Goal: Transaction & Acquisition: Purchase product/service

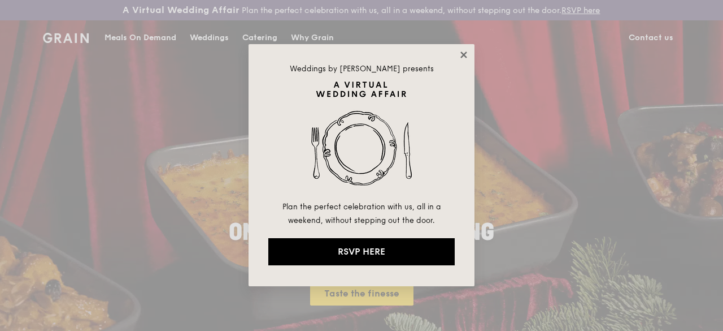
click at [467, 55] on icon at bounding box center [464, 55] width 10 height 10
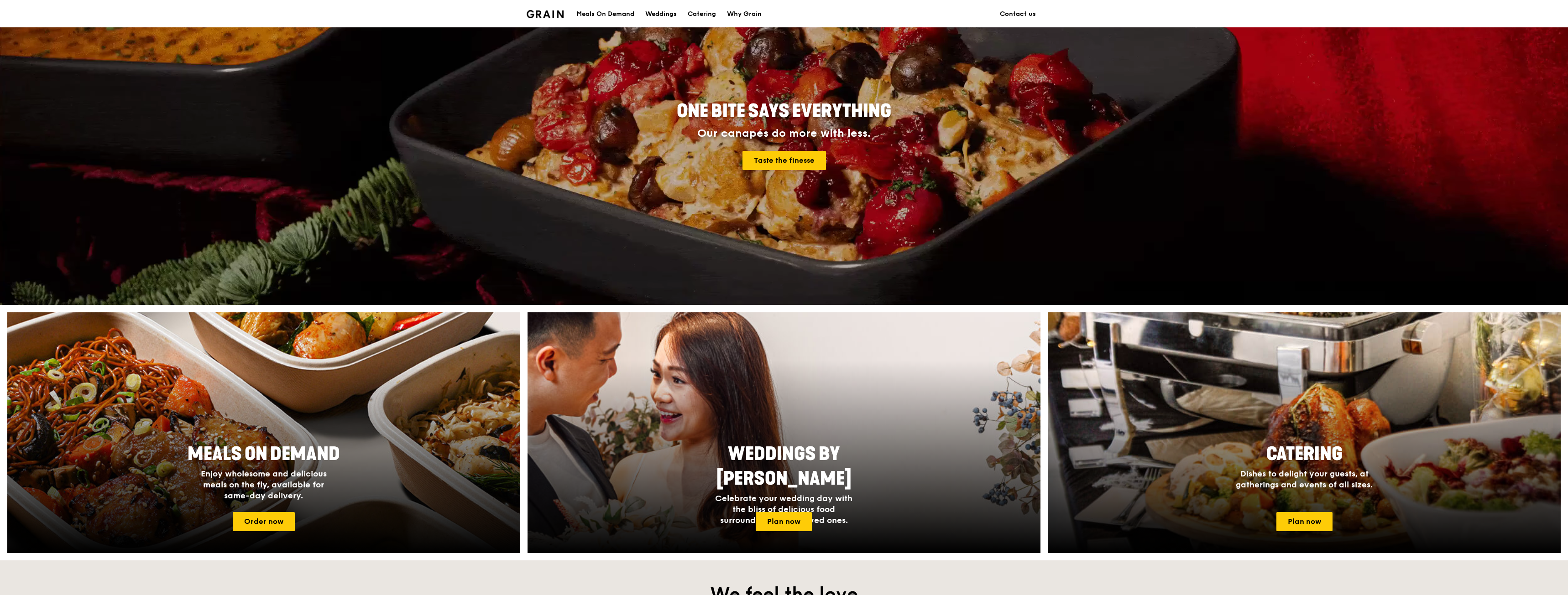
scroll to position [91, 0]
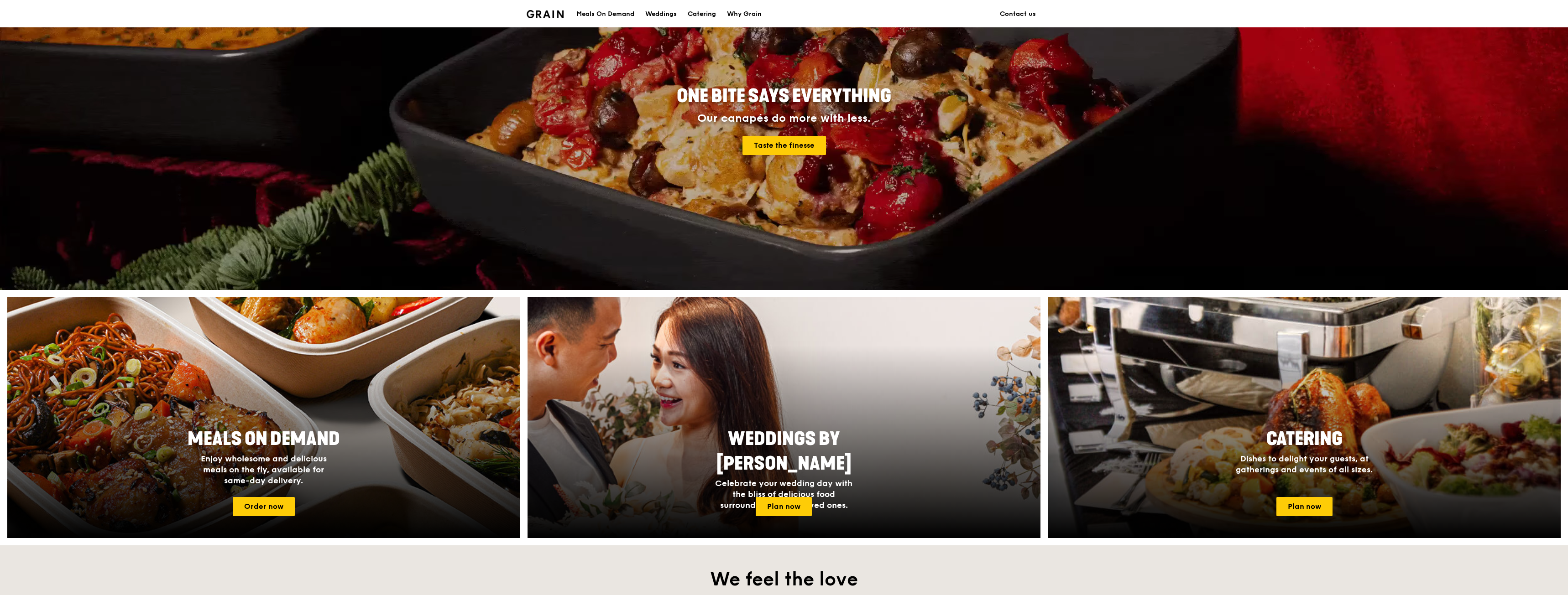
click at [582, 16] on div "Catering" at bounding box center [702, 15] width 28 height 27
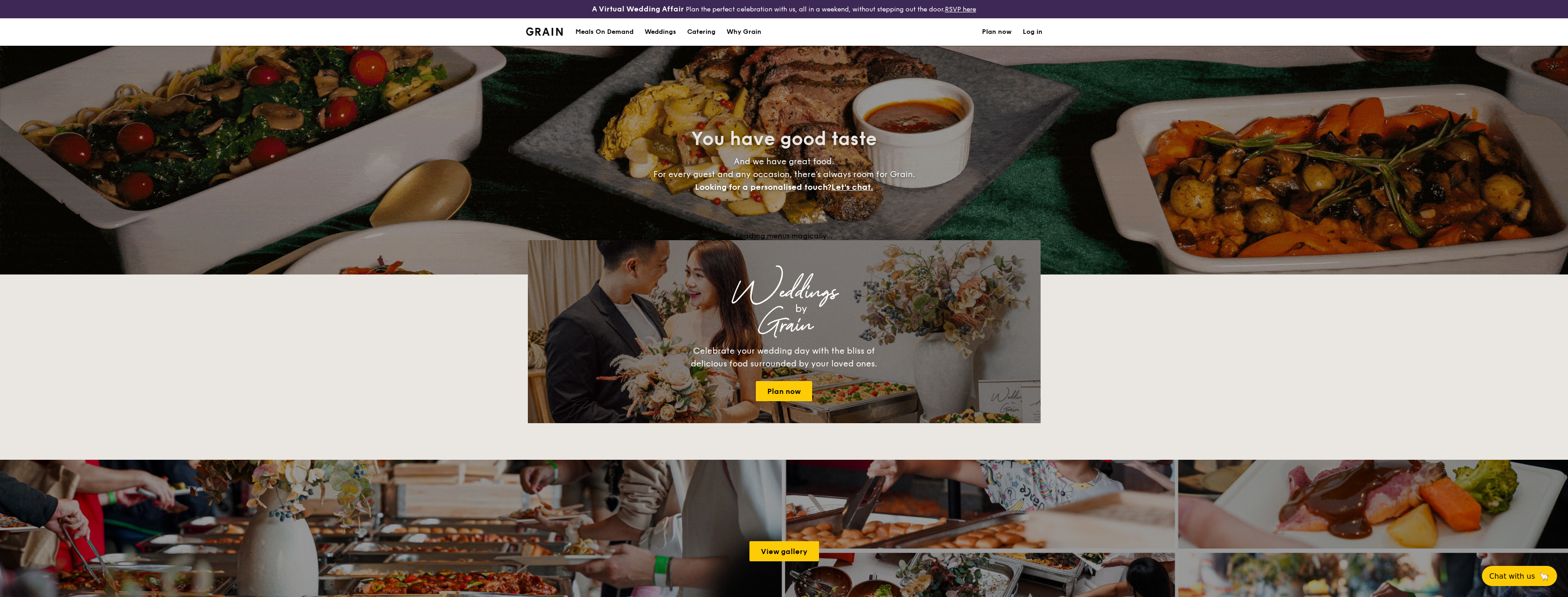
select select
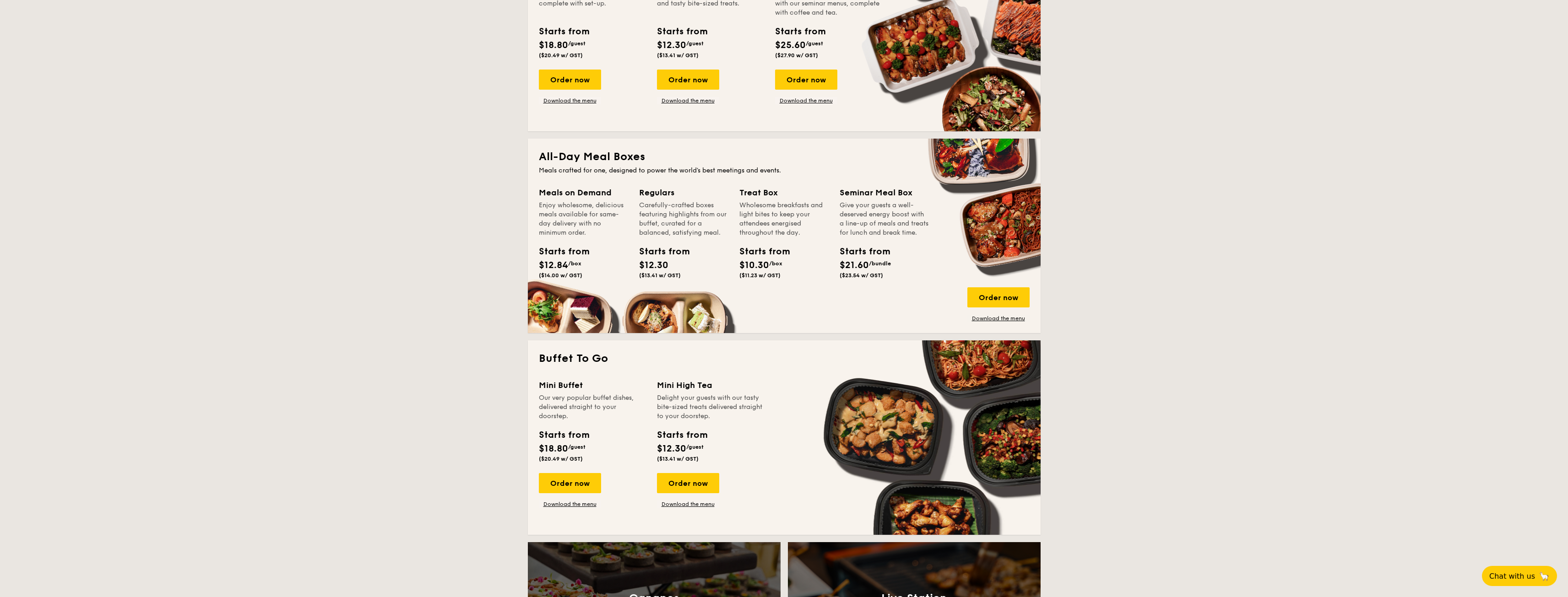
scroll to position [296, 0]
click at [711, 505] on link "Download the menu" at bounding box center [688, 504] width 62 height 7
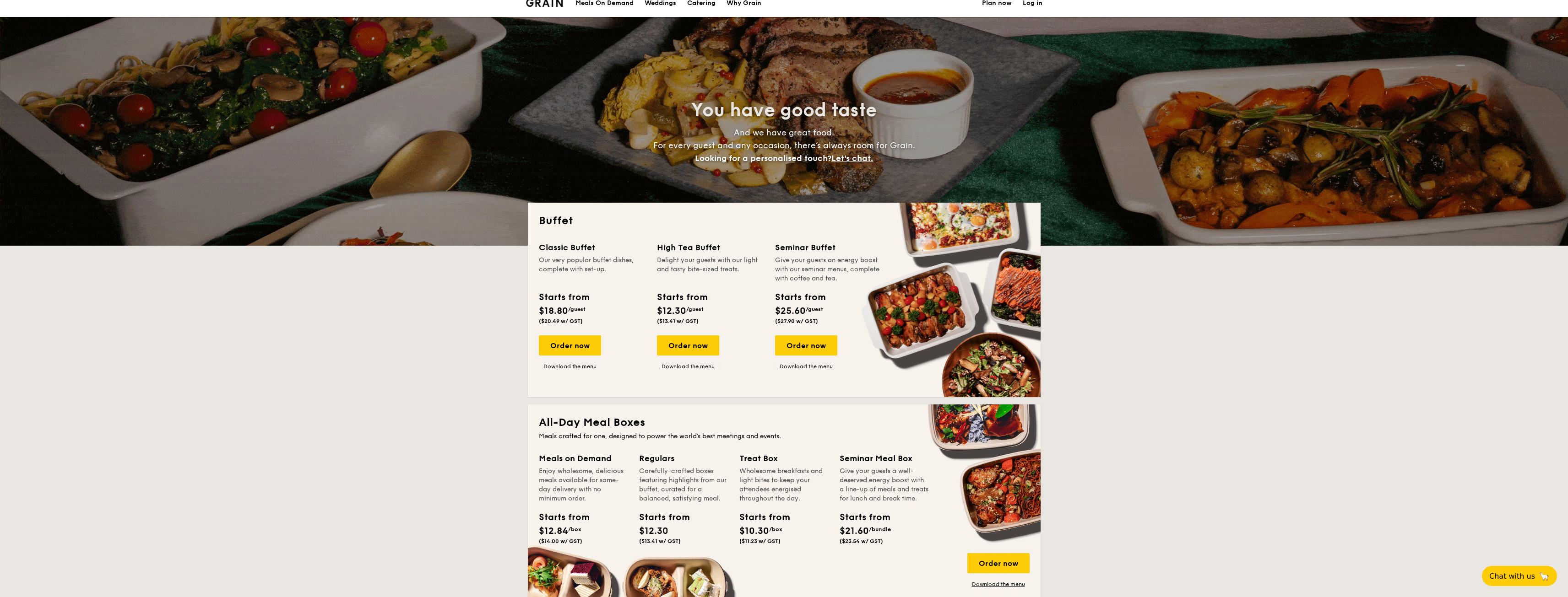
scroll to position [0, 0]
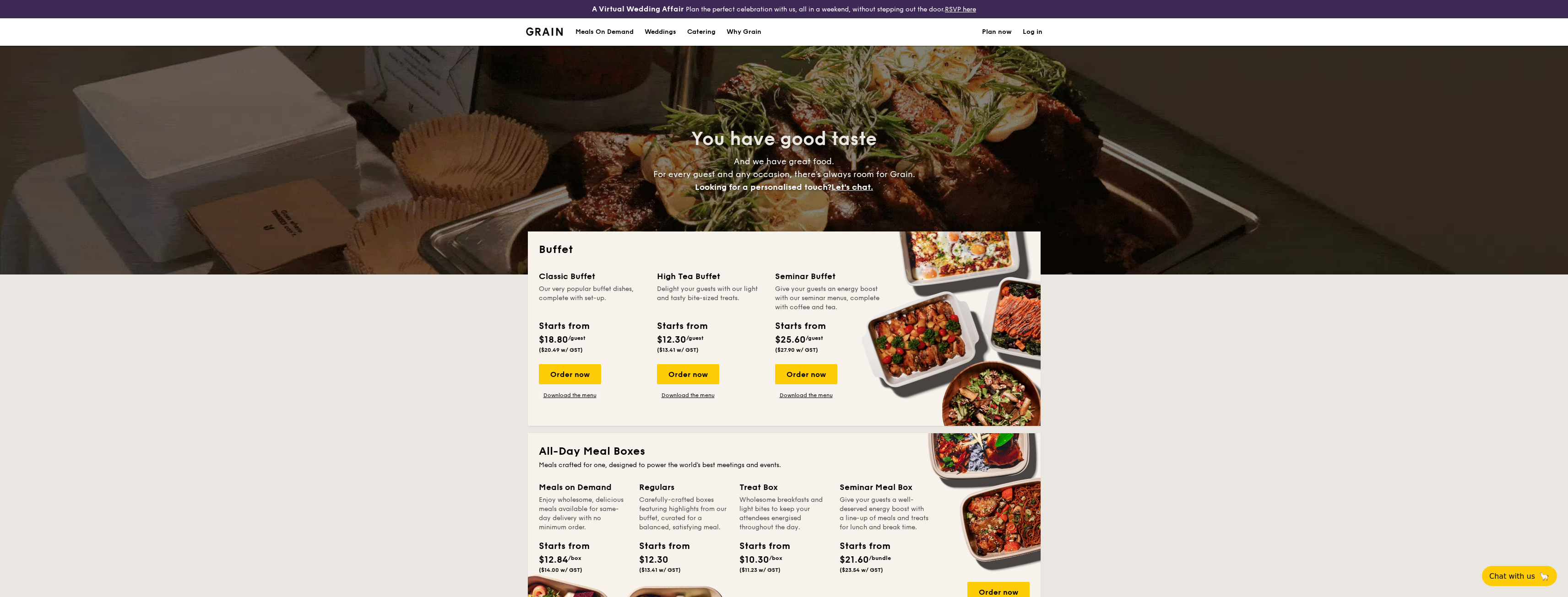
click at [613, 34] on div "Meals On Demand" at bounding box center [604, 32] width 58 height 28
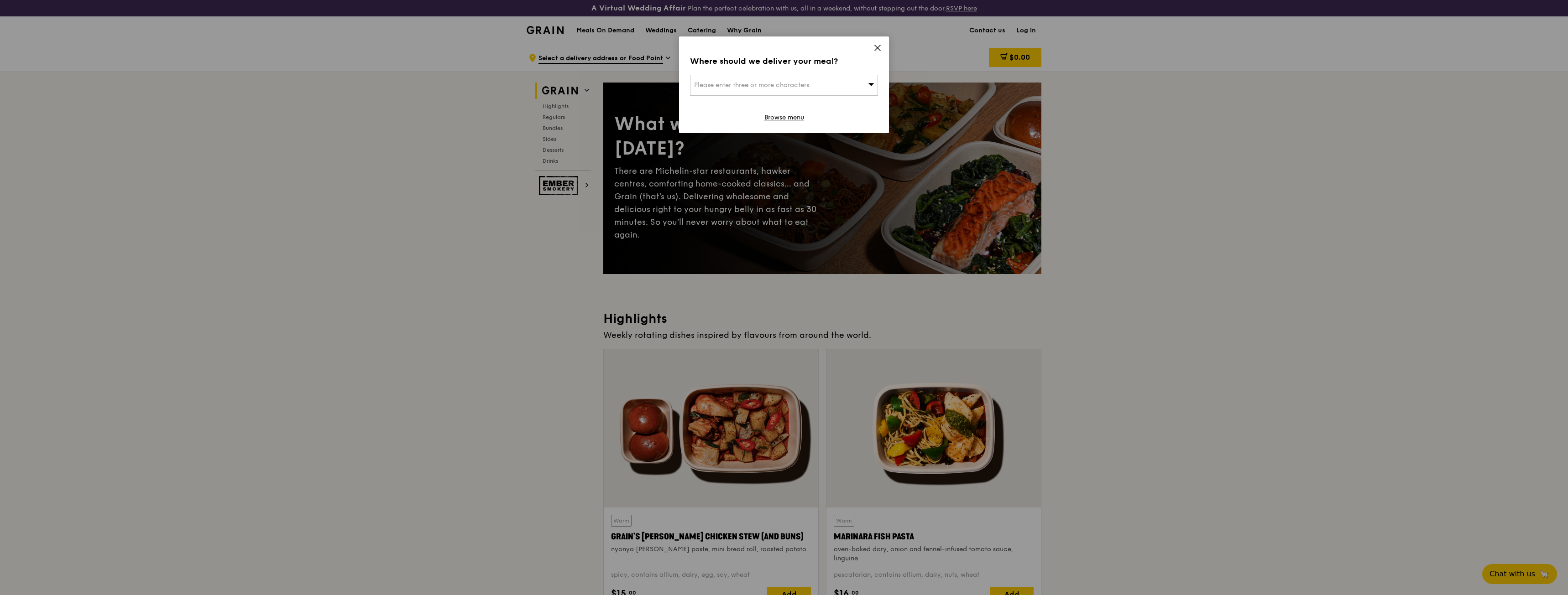
click at [874, 47] on icon at bounding box center [878, 48] width 8 height 8
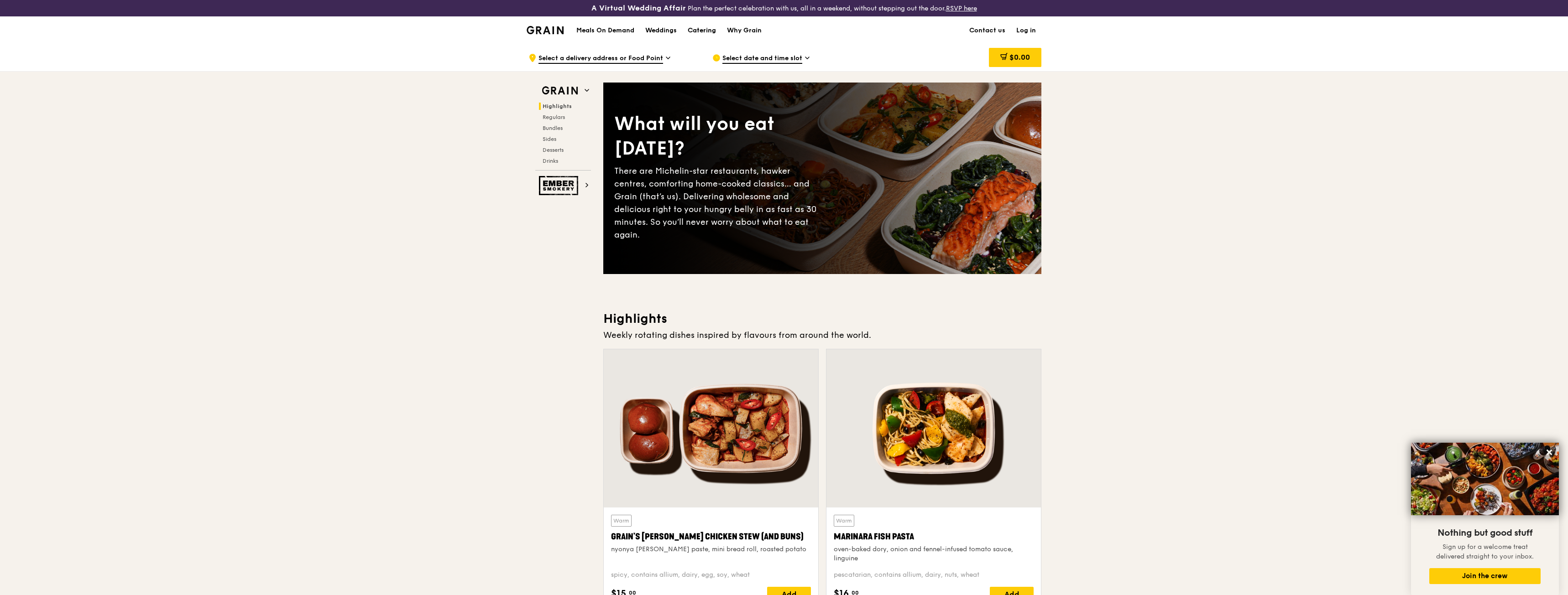
click at [703, 26] on div "Catering" at bounding box center [702, 31] width 28 height 27
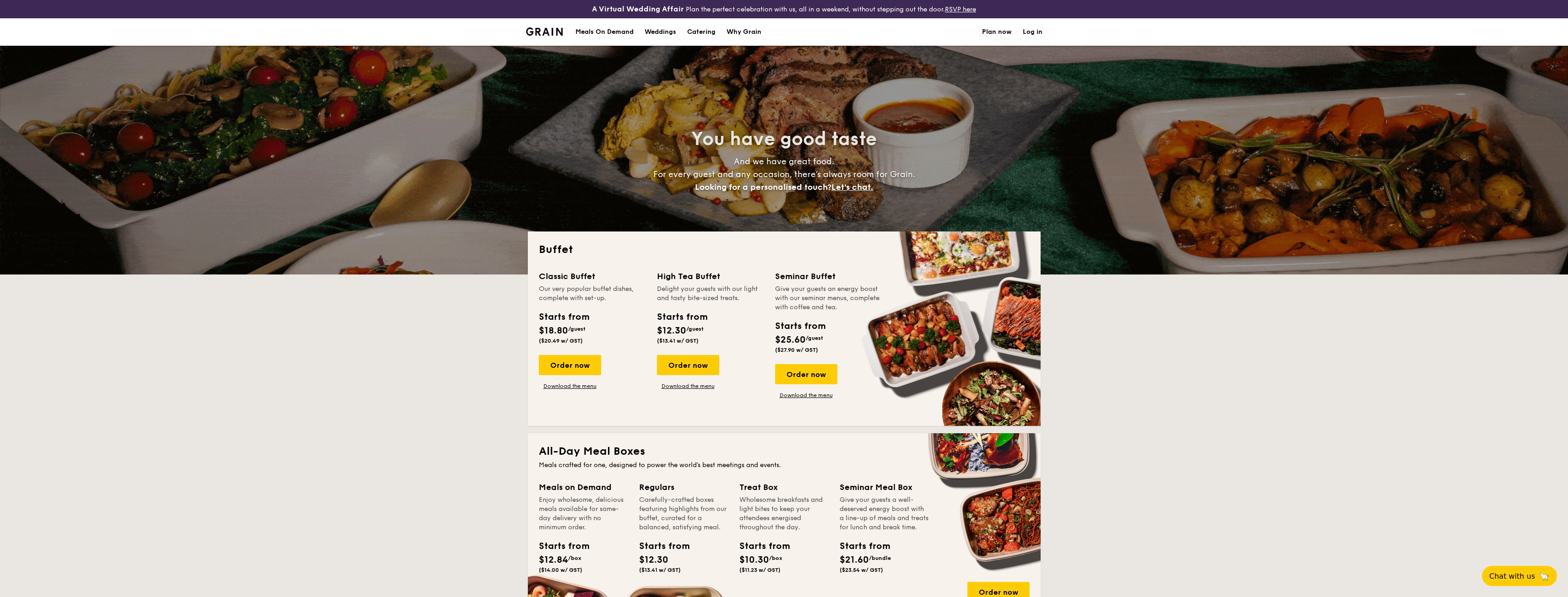
select select
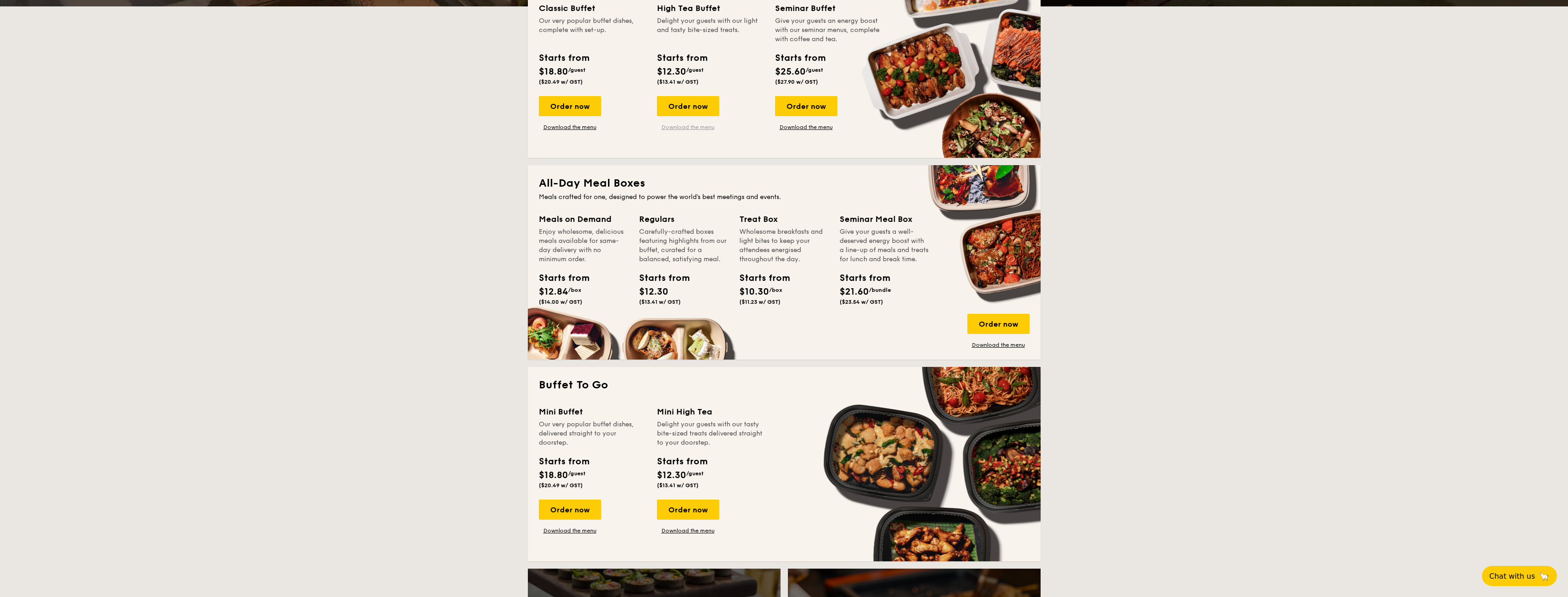
scroll to position [275, 0]
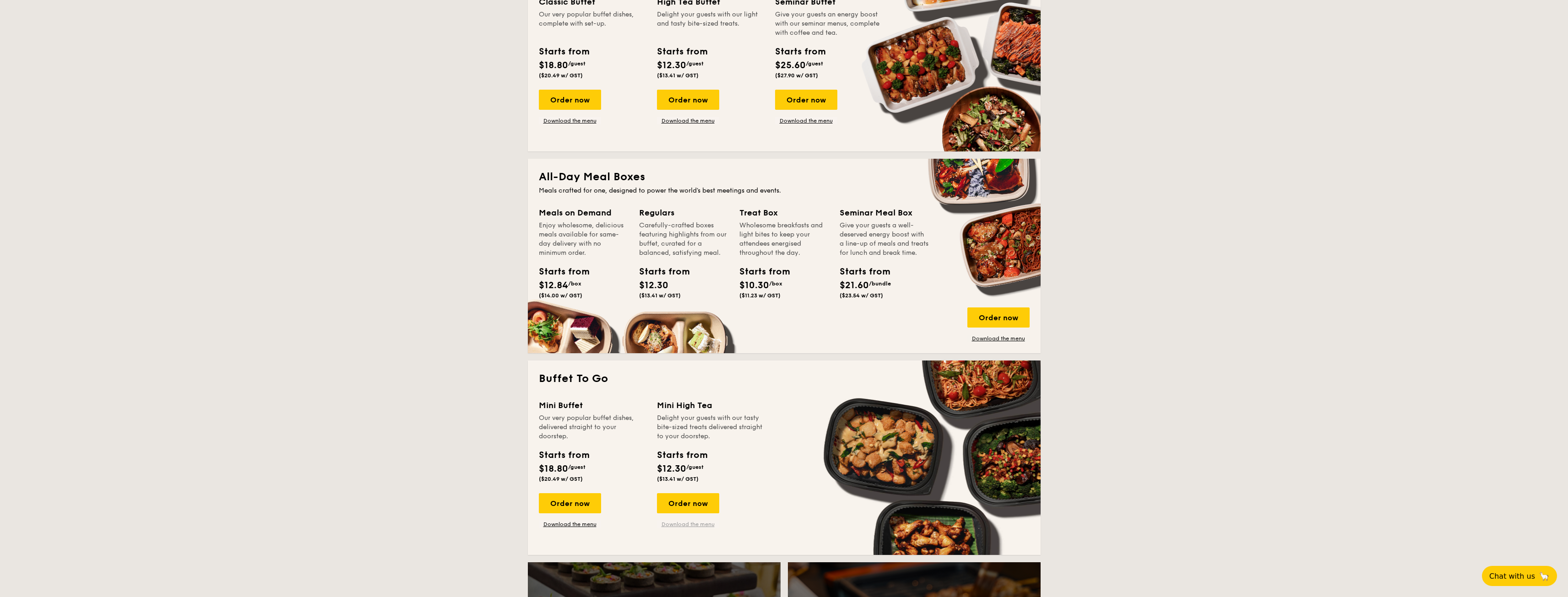
click at [689, 524] on link "Download the menu" at bounding box center [688, 524] width 62 height 7
click at [705, 505] on div "Order now" at bounding box center [688, 503] width 62 height 20
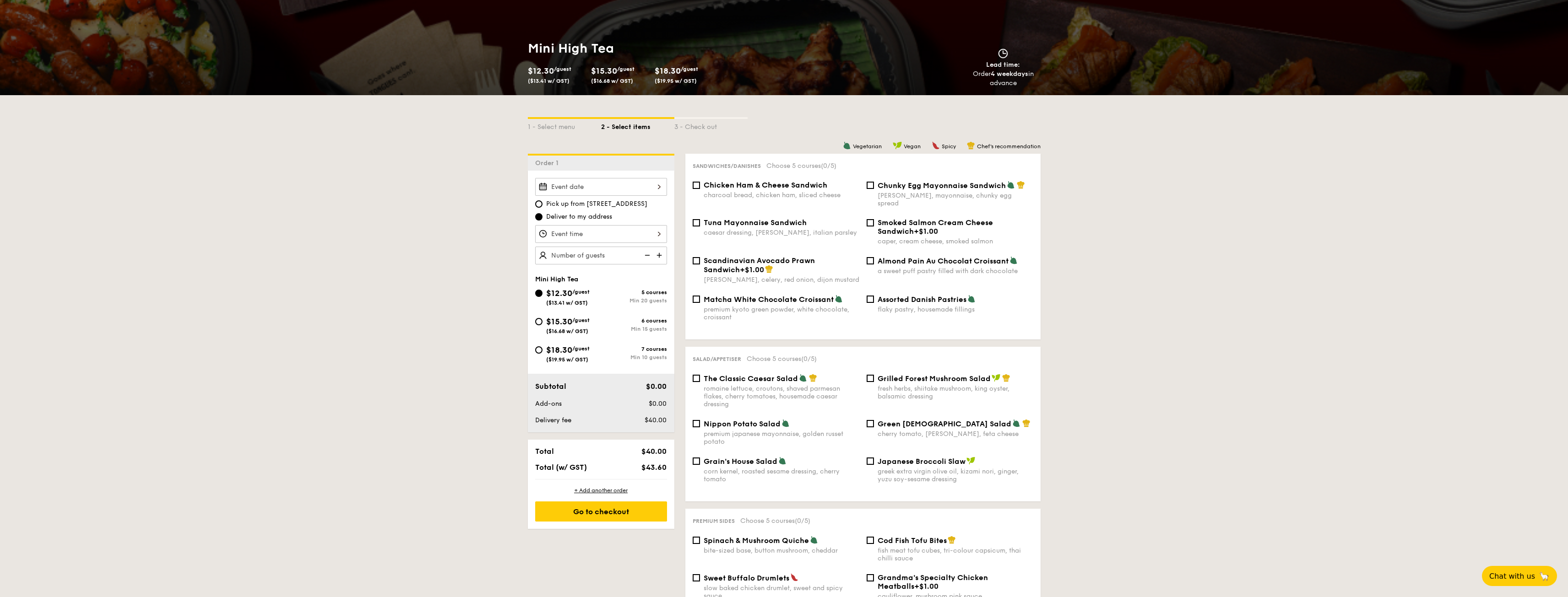
scroll to position [138, 0]
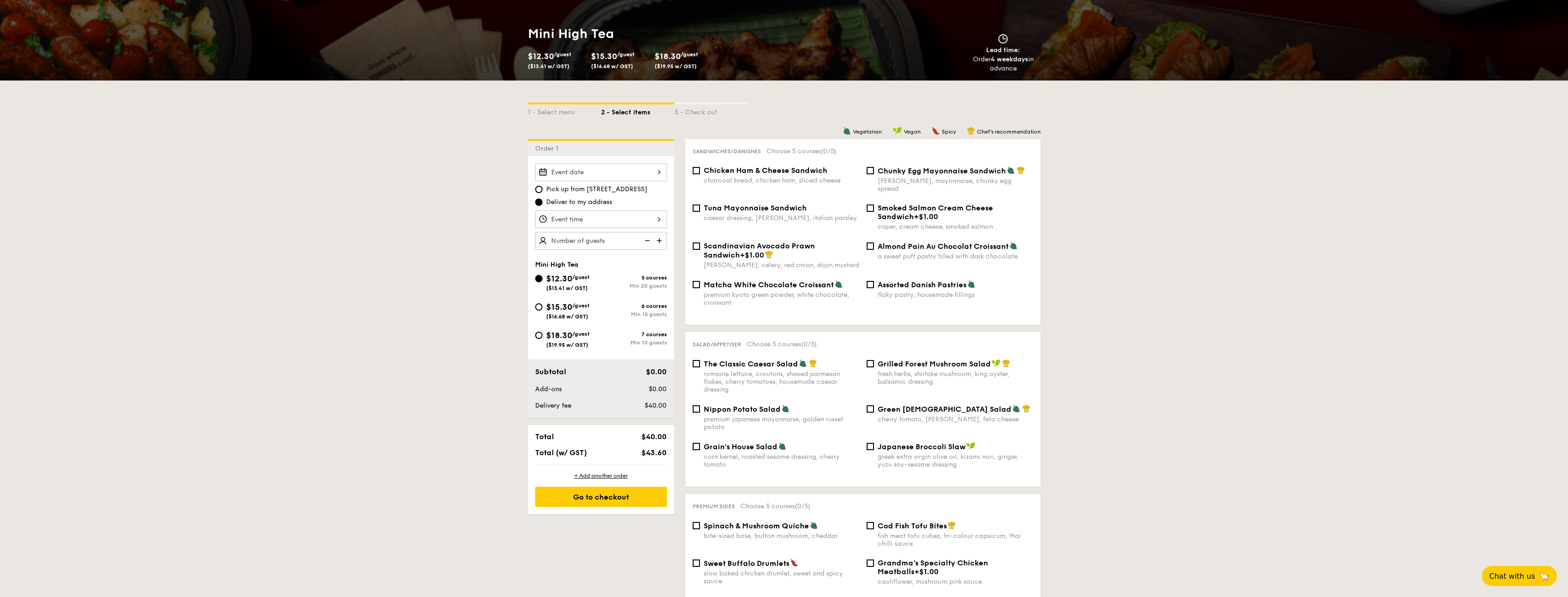
click at [652, 174] on div at bounding box center [601, 173] width 132 height 18
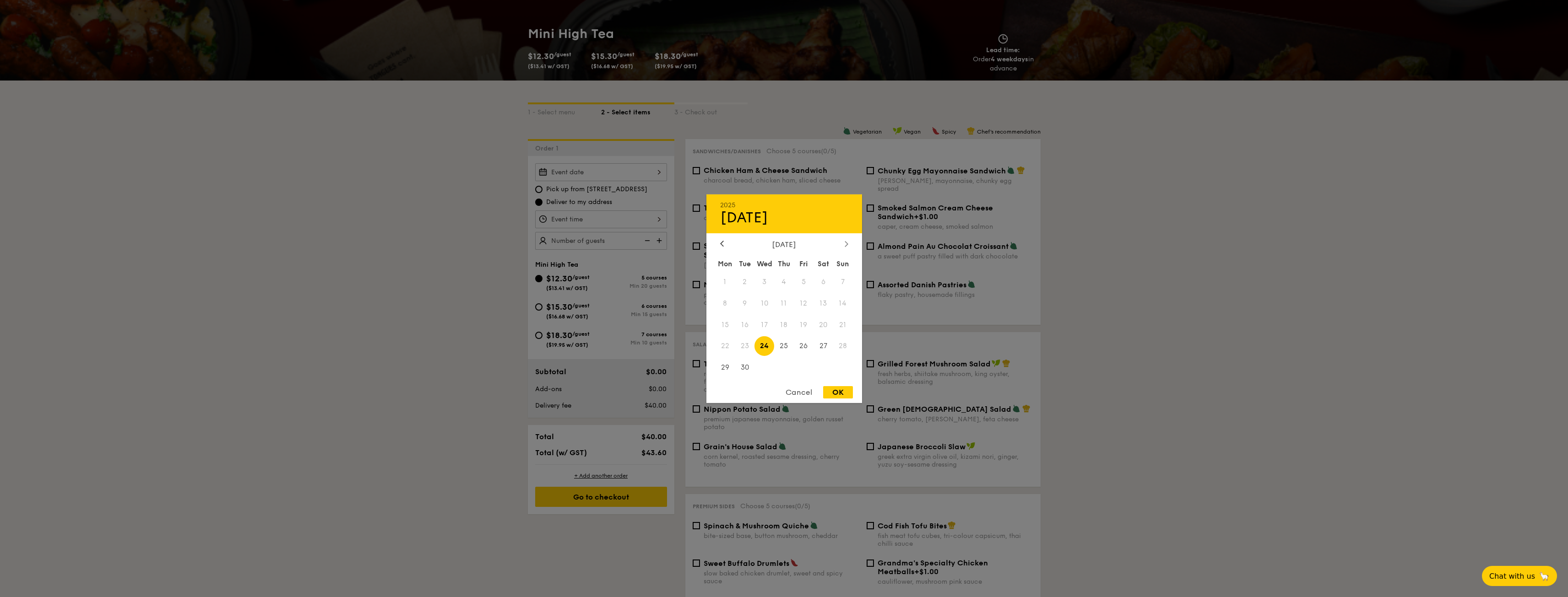
click at [848, 241] on icon at bounding box center [846, 243] width 4 height 6
click at [785, 282] on span "2" at bounding box center [784, 282] width 19 height 19
click at [847, 392] on div "OK" at bounding box center [837, 392] width 30 height 12
type input "Oct 02, 2025"
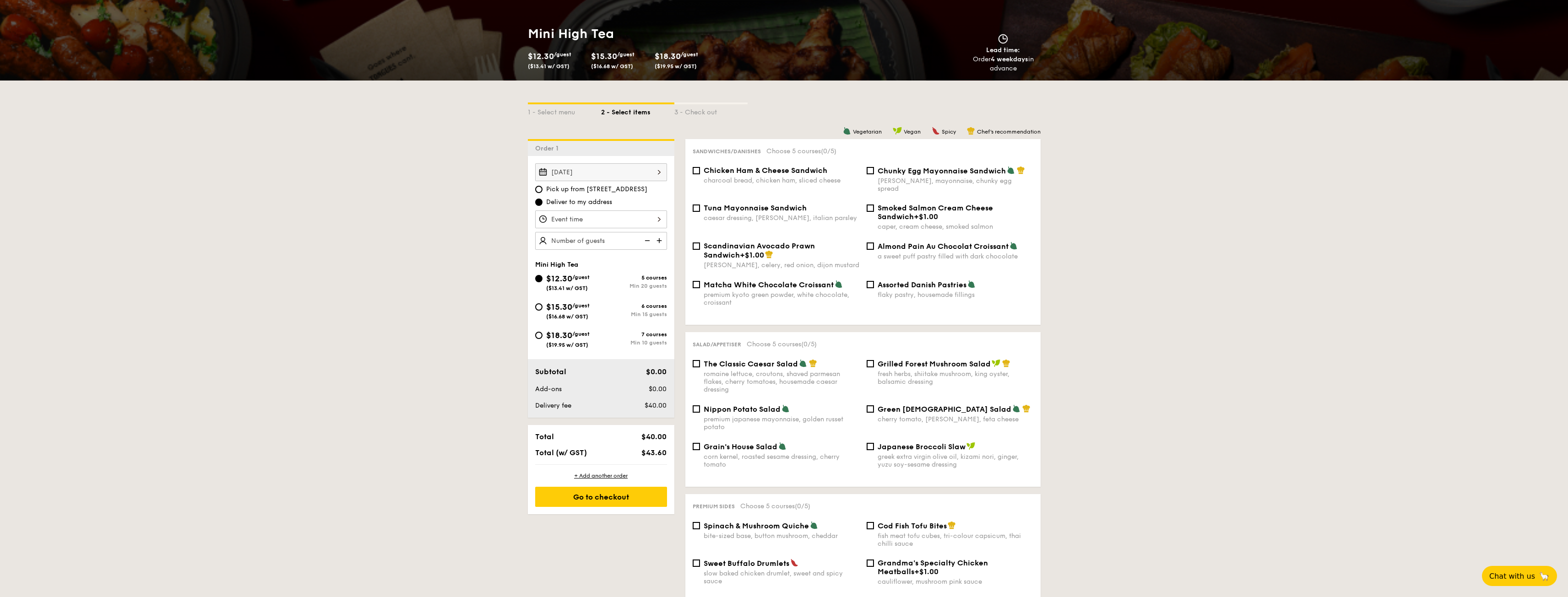
click at [662, 173] on div "Oct 02, 2025" at bounding box center [601, 173] width 132 height 18
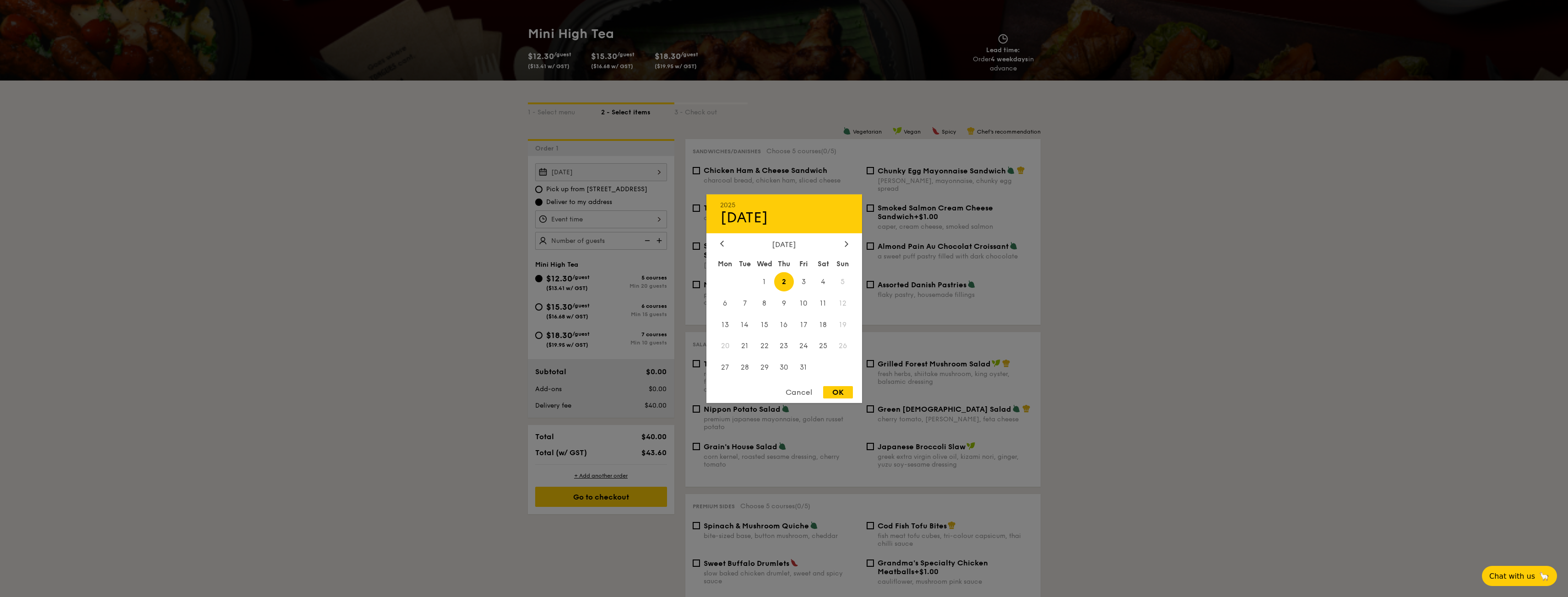
click at [722, 249] on div "October 2025 Mon Tue Wed Thu Fri Sat Sun 1 2 3 4 5 6 7 8 9 10 11 12 13 14 15 16…" at bounding box center [784, 309] width 156 height 139
click at [722, 243] on icon at bounding box center [722, 243] width 4 height 6
click at [806, 395] on div "Cancel" at bounding box center [798, 392] width 45 height 12
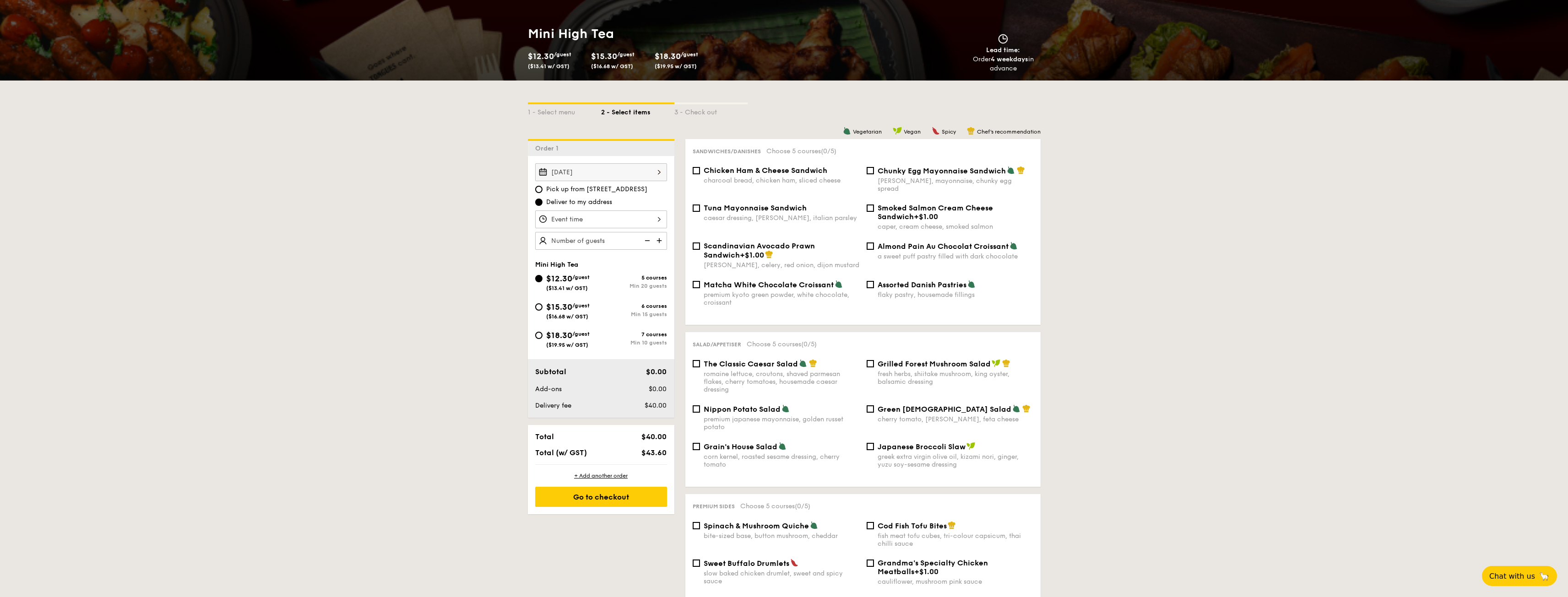
click at [631, 216] on div at bounding box center [601, 220] width 132 height 18
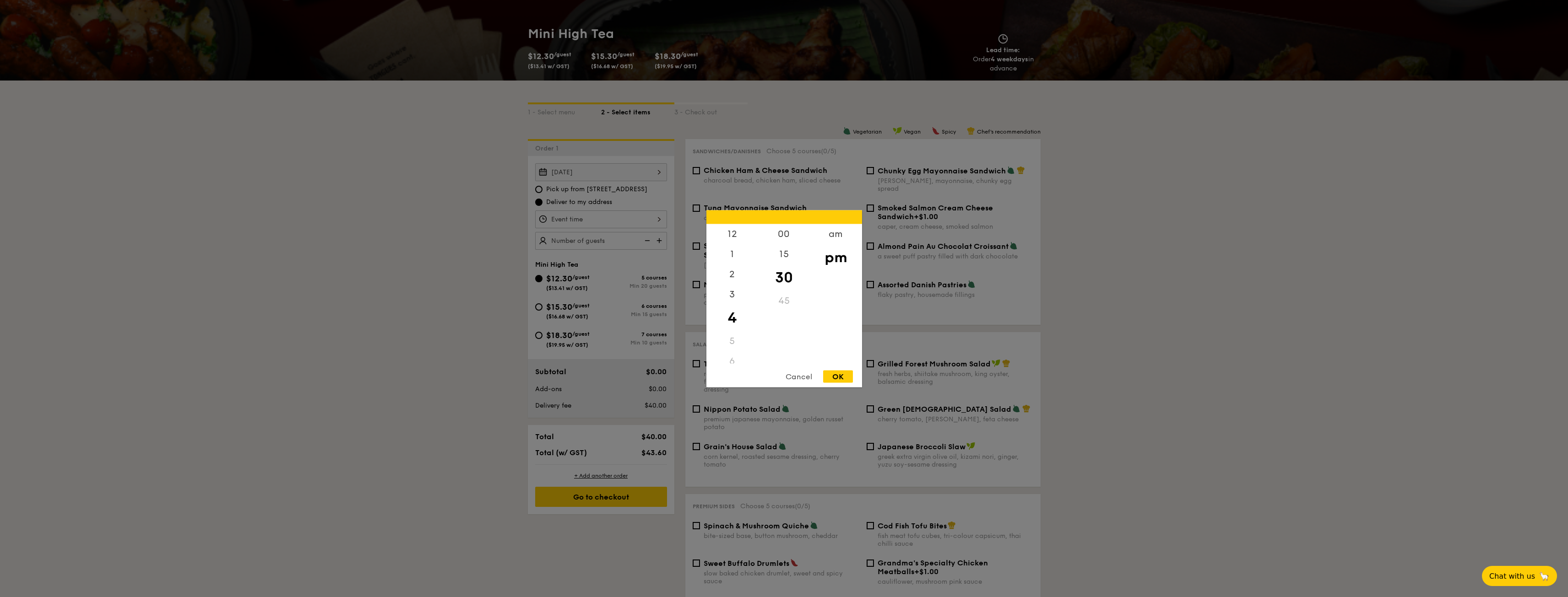
click at [631, 216] on div at bounding box center [784, 298] width 1568 height 597
click at [666, 220] on div "12 1 2 3 4 5 6 7 8 9 10 11 00 15 30 45 am pm Cancel OK" at bounding box center [601, 220] width 132 height 18
click at [733, 292] on div "8" at bounding box center [732, 292] width 52 height 20
click at [738, 292] on div "8" at bounding box center [732, 292] width 52 height 20
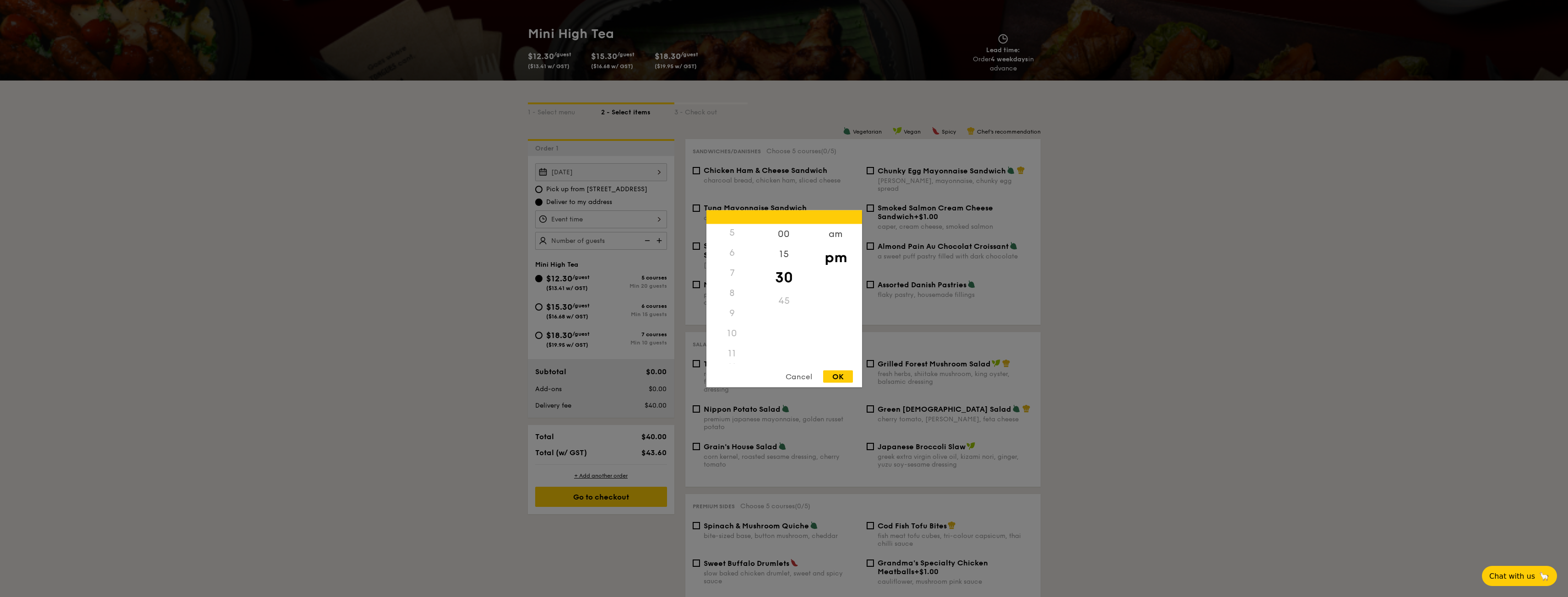
click at [736, 292] on div "8" at bounding box center [732, 292] width 52 height 20
click at [733, 292] on div "8" at bounding box center [732, 292] width 52 height 20
click at [729, 289] on div "8" at bounding box center [732, 292] width 52 height 20
click at [827, 232] on div "am" at bounding box center [836, 237] width 52 height 27
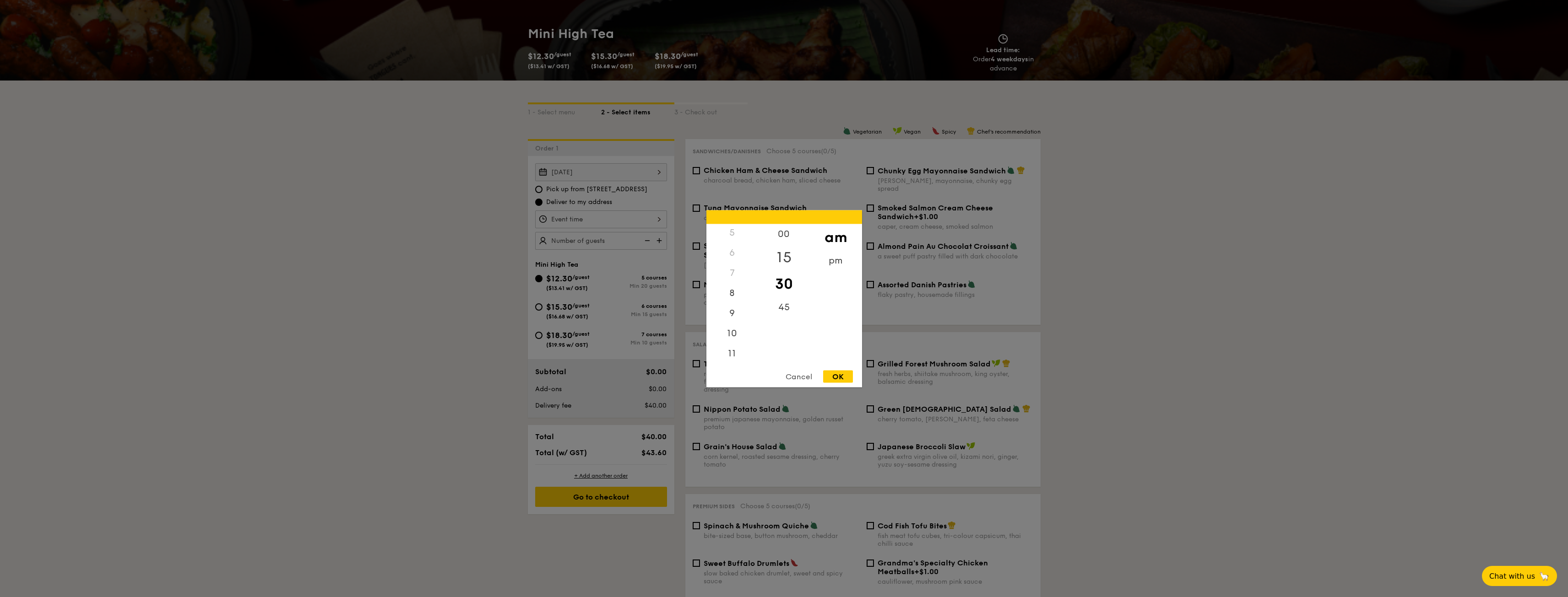
scroll to position [102, 0]
click at [742, 290] on div "8" at bounding box center [732, 296] width 52 height 27
click at [784, 234] on div "00" at bounding box center [784, 237] width 52 height 27
click at [841, 379] on div "OK" at bounding box center [837, 376] width 30 height 12
type input "8:00AM"
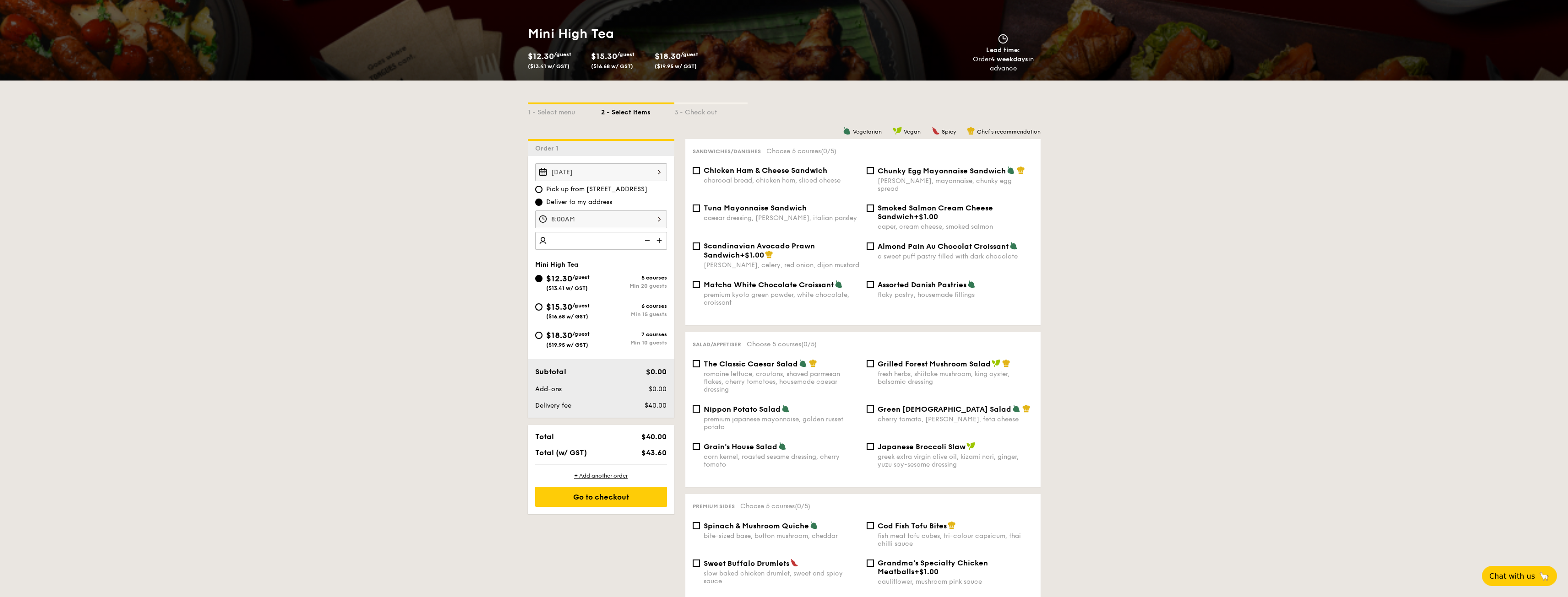
click at [606, 242] on input "number" at bounding box center [601, 241] width 132 height 18
type input "50 guests"
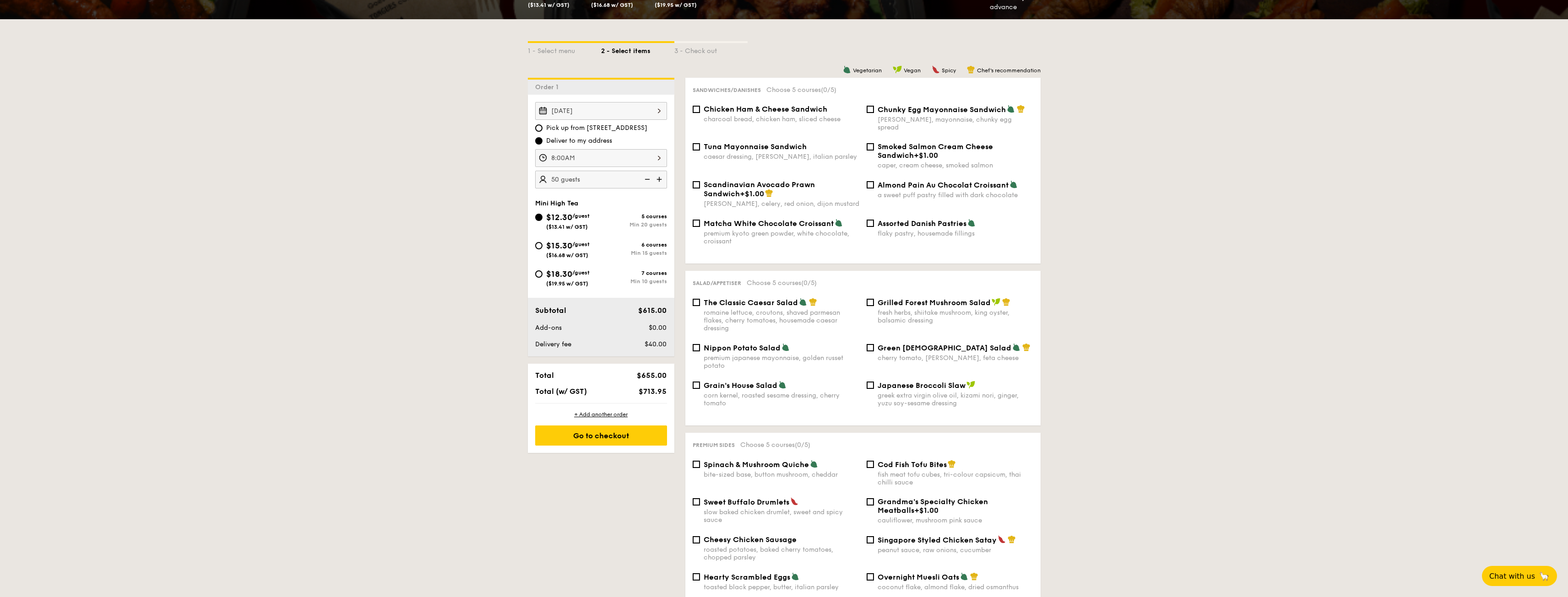
scroll to position [183, 0]
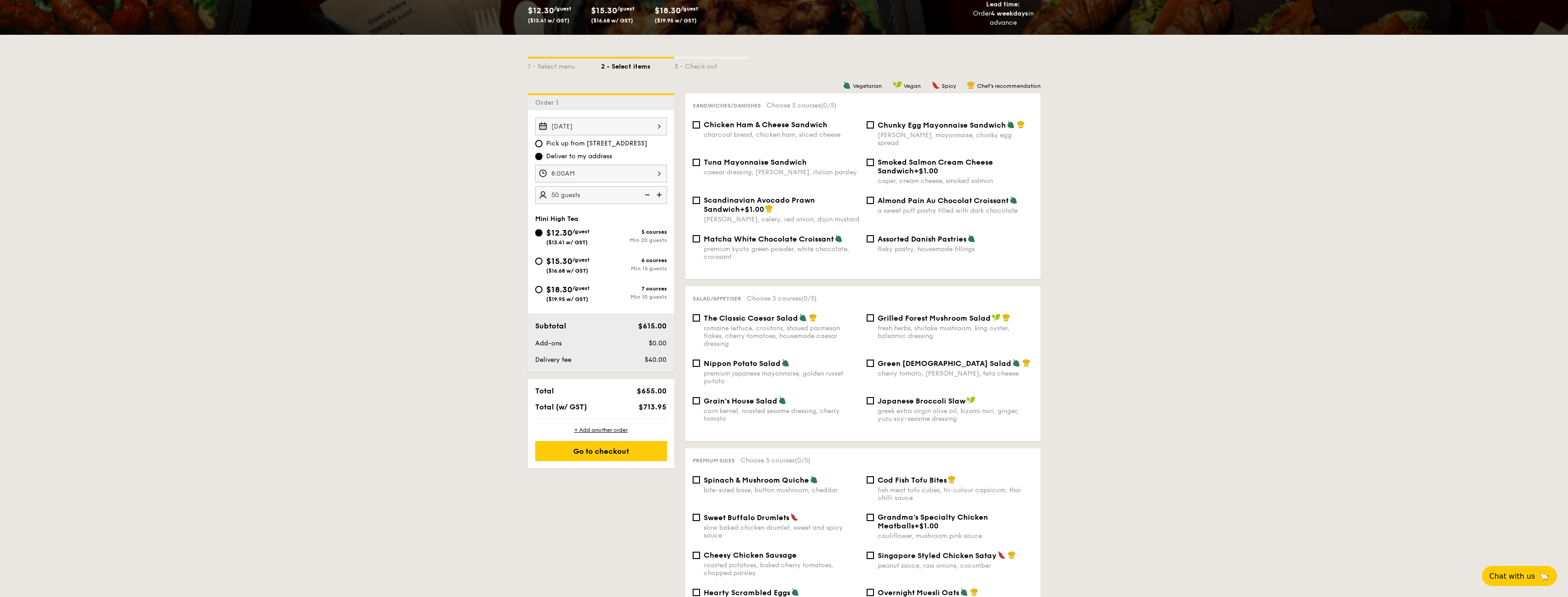
click at [793, 127] on span "Chicken Ham & Cheese Sandwich" at bounding box center [765, 125] width 124 height 9
click at [700, 127] on input "Chicken Ham & Cheese Sandwich charcoal bread, chicken ham, sliced cheese" at bounding box center [696, 125] width 7 height 7
click at [795, 127] on span "Chicken Ham & Cheese Sandwich" at bounding box center [765, 125] width 124 height 9
click at [700, 127] on input "Chicken Ham & Cheese Sandwich charcoal bread, chicken ham, sliced cheese" at bounding box center [696, 125] width 7 height 7
checkbox input "false"
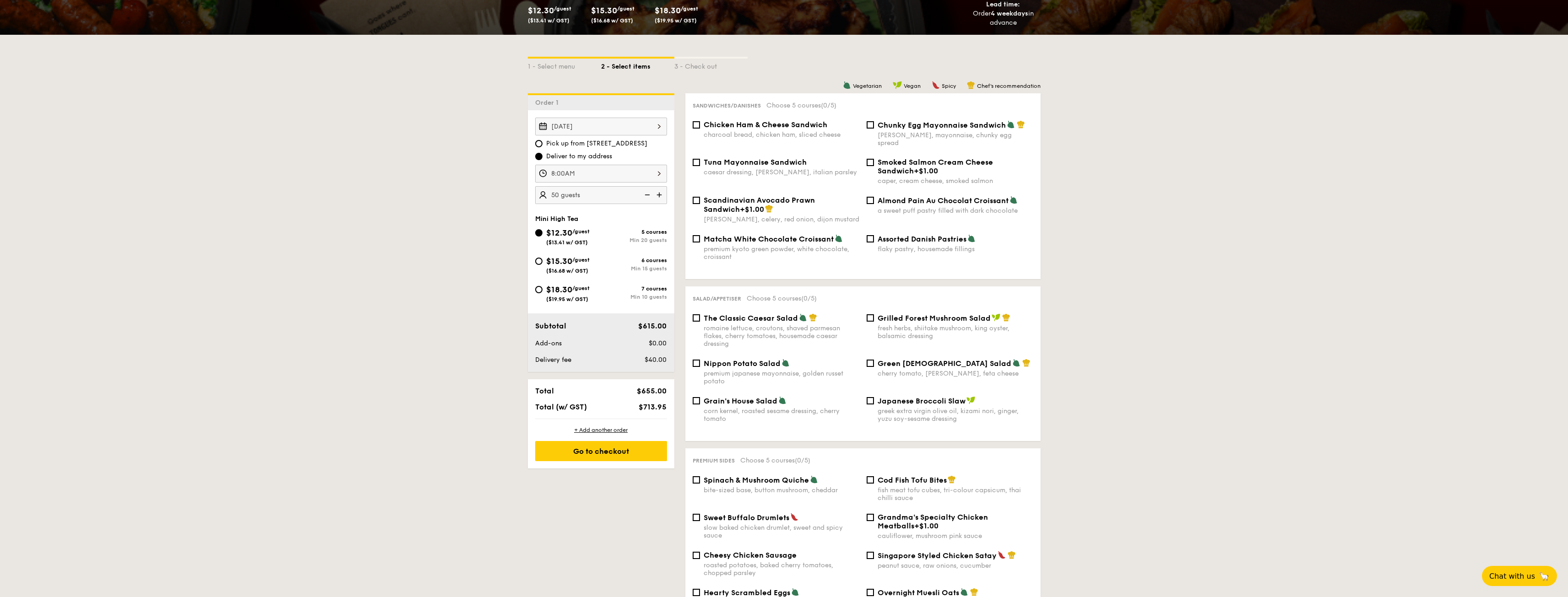
click at [795, 158] on span "Tuna Mayonnaise Sandwich" at bounding box center [755, 162] width 103 height 9
click at [700, 159] on input "Tuna Mayonnaise Sandwich caesar dressing, gherkin, italian parsley" at bounding box center [696, 162] width 7 height 7
checkbox input "true"
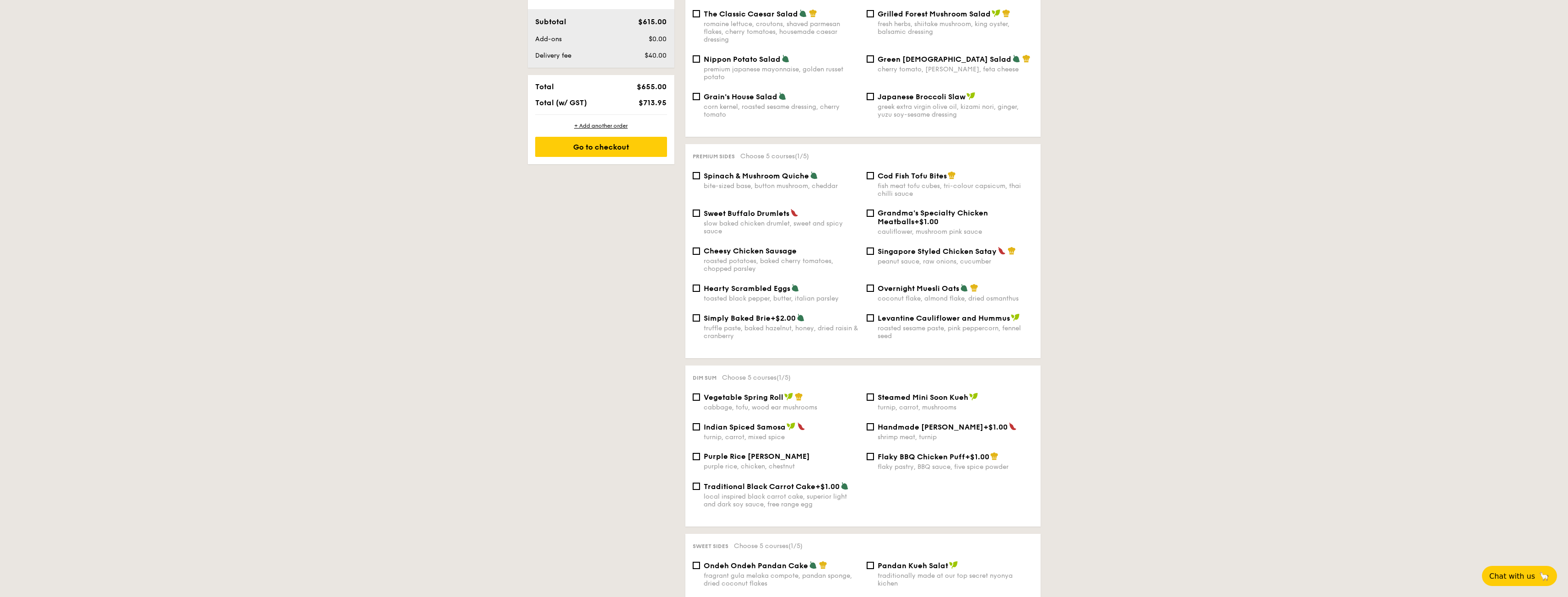
scroll to position [504, 0]
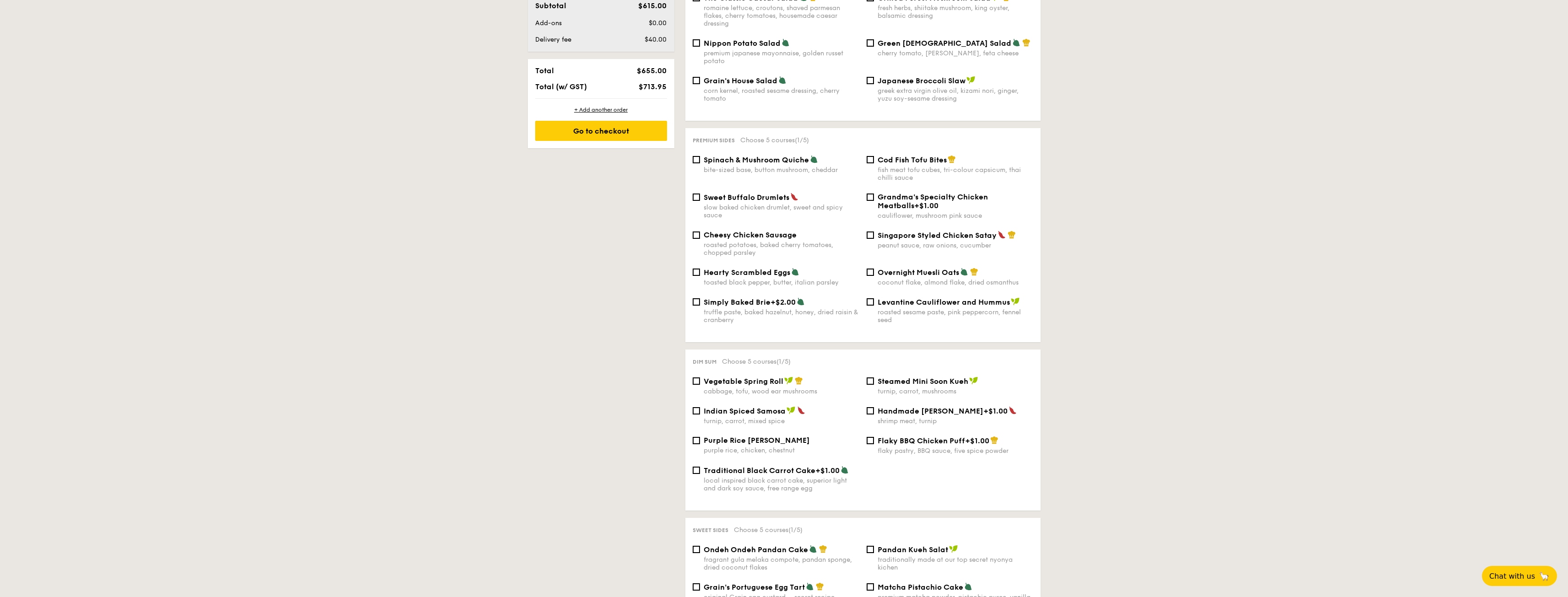
click at [789, 156] on span "Spinach & Mushroom Quiche" at bounding box center [756, 160] width 105 height 9
click at [700, 156] on input "Spinach & Mushroom Quiche bite-sized base, button mushroom, cheddar" at bounding box center [696, 160] width 7 height 7
checkbox input "true"
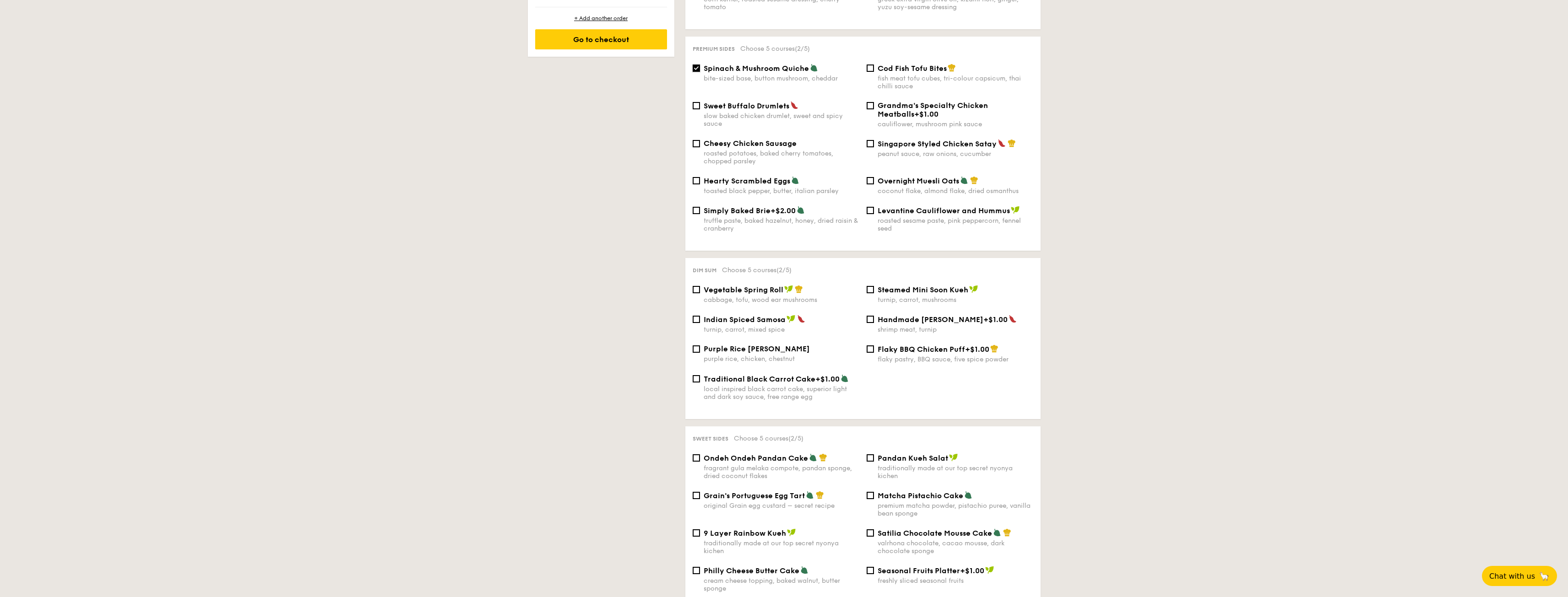
scroll to position [641, 0]
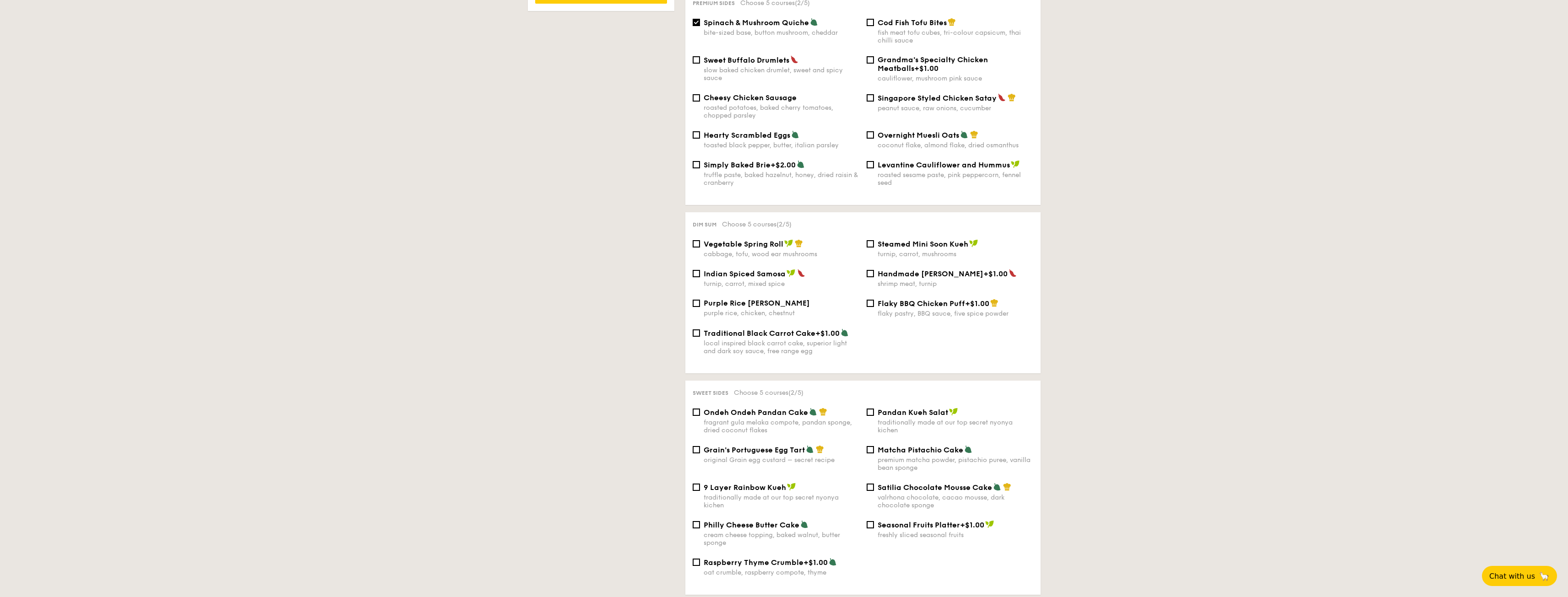
click at [770, 280] on div "turnip, carrot, mixed spice" at bounding box center [782, 284] width 156 height 8
click at [700, 274] on input "Indian Spiced Samosa turnip, carrot, mixed spice" at bounding box center [696, 273] width 7 height 7
checkbox input "true"
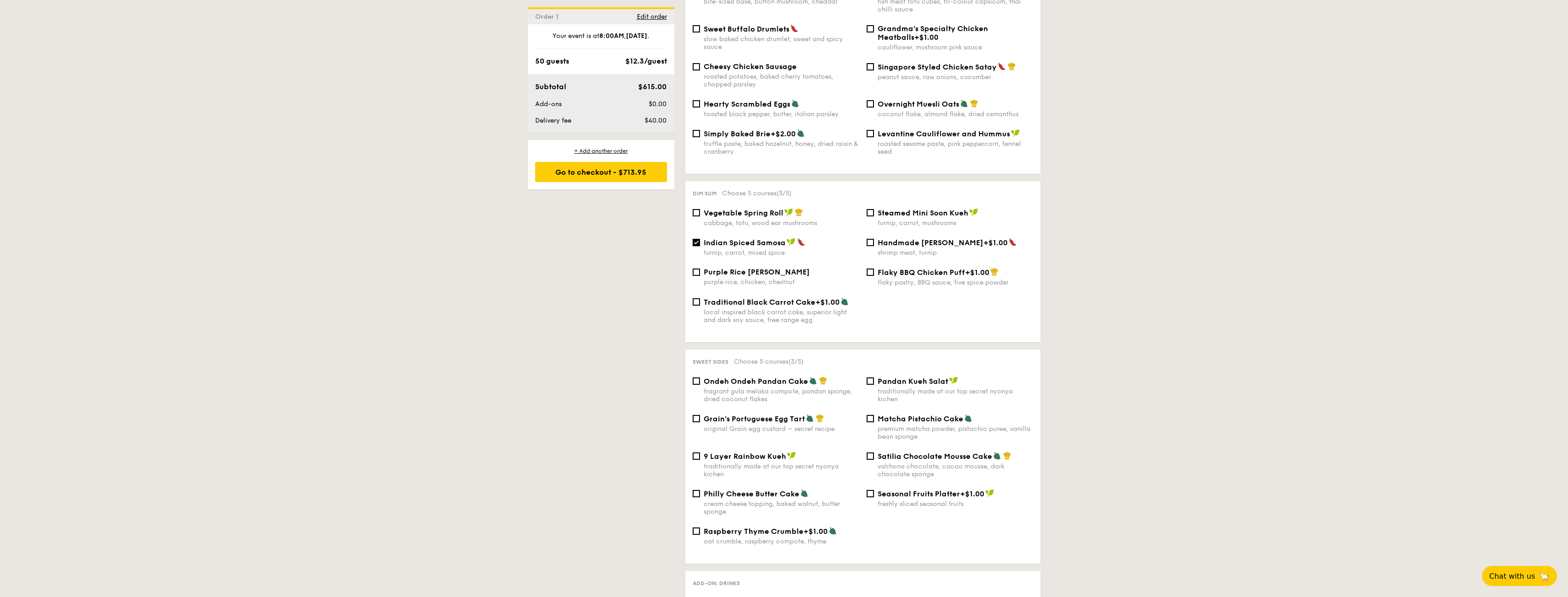
scroll to position [778, 0]
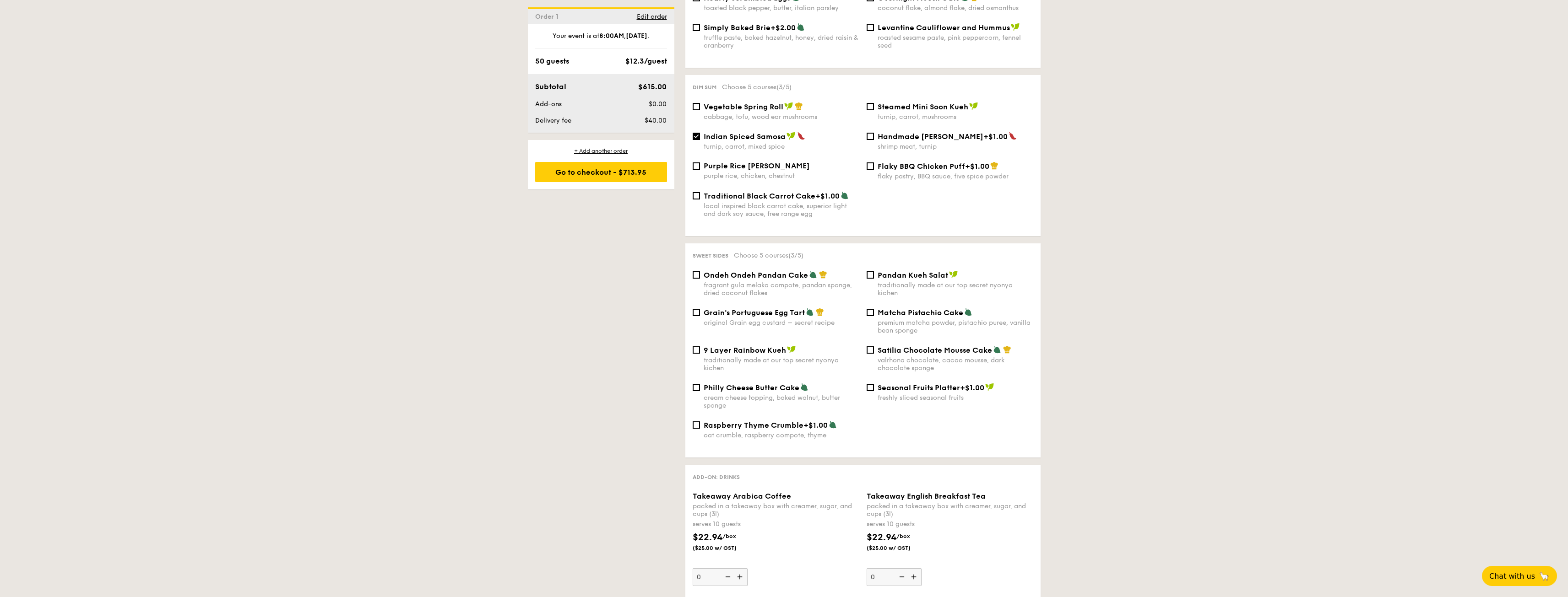
click at [911, 282] on div "traditionally made at our top secret nyonya kichen" at bounding box center [955, 289] width 156 height 15
click at [874, 279] on input "Pandan Kueh Salat traditionally made at our top secret nyonya kichen" at bounding box center [870, 275] width 7 height 7
checkbox input "true"
drag, startPoint x: 846, startPoint y: 399, endPoint x: 835, endPoint y: 398, distance: 11.0
drag, startPoint x: 835, startPoint y: 398, endPoint x: 590, endPoint y: 396, distance: 245.0
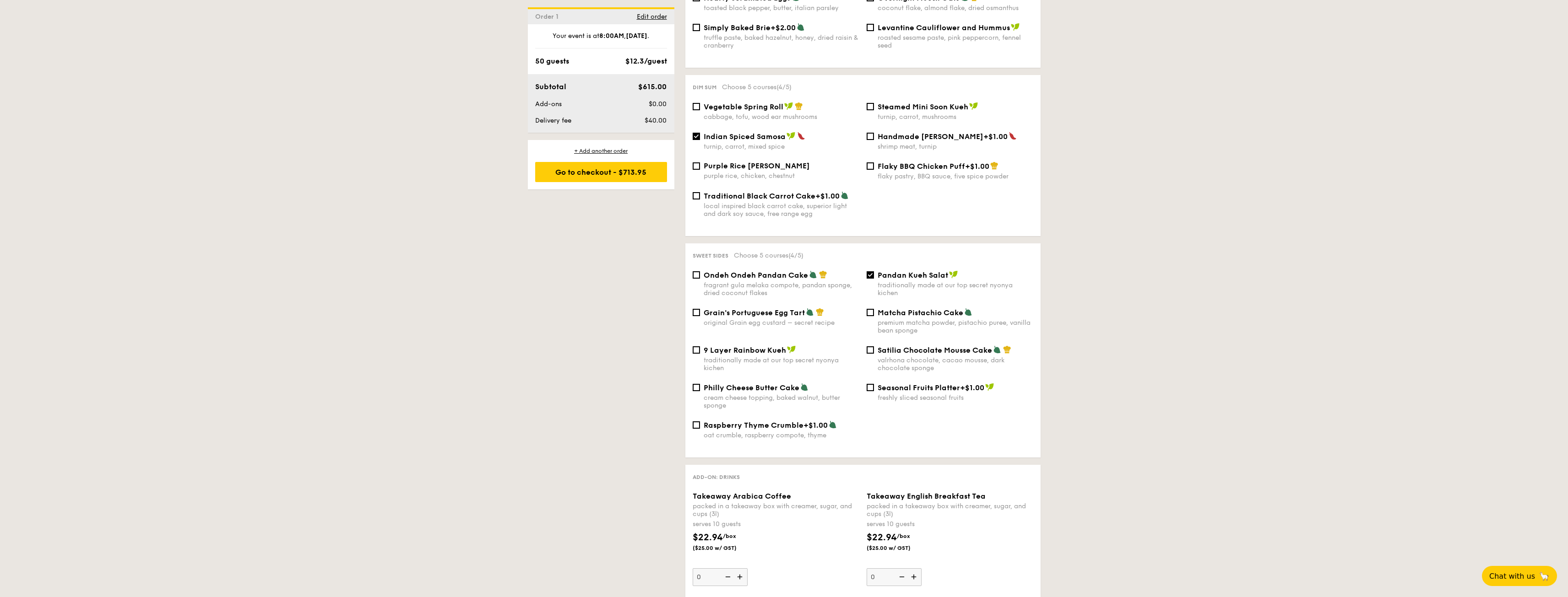
click at [590, 396] on div "1 - Select menu 2 - Select items 3 - Check out Order 1 Oct 02, 2025 Pick up fro…" at bounding box center [784, 342] width 527 height 1805
click at [771, 310] on div "Grain's Portuguese Egg Tart original Grain egg custard – secret recipe" at bounding box center [782, 317] width 156 height 19
click at [700, 310] on input "Grain's Portuguese Egg Tart original Grain egg custard – secret recipe" at bounding box center [696, 312] width 7 height 7
checkbox input "true"
click at [886, 271] on span "Pandan Kueh Salat" at bounding box center [912, 275] width 70 height 9
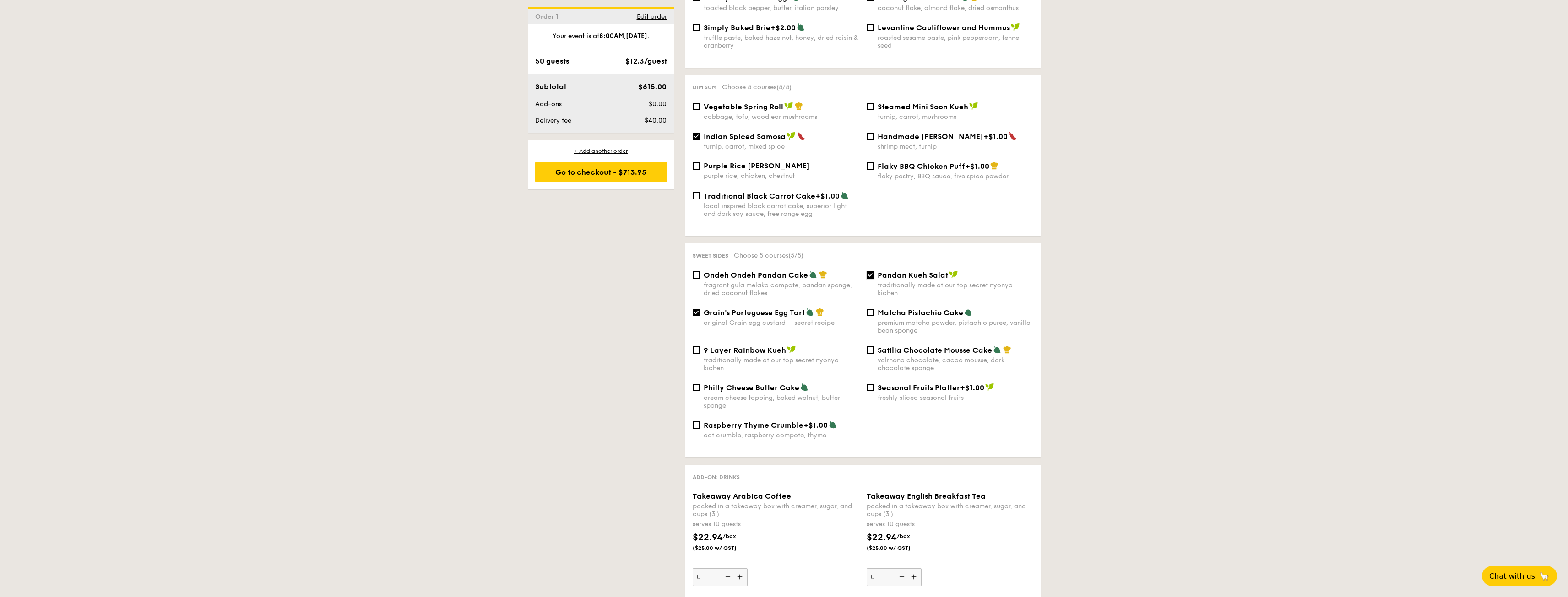
click at [874, 271] on input "Pandan Kueh Salat traditionally made at our top secret nyonya kichen" at bounding box center [870, 275] width 7 height 7
checkbox input "false"
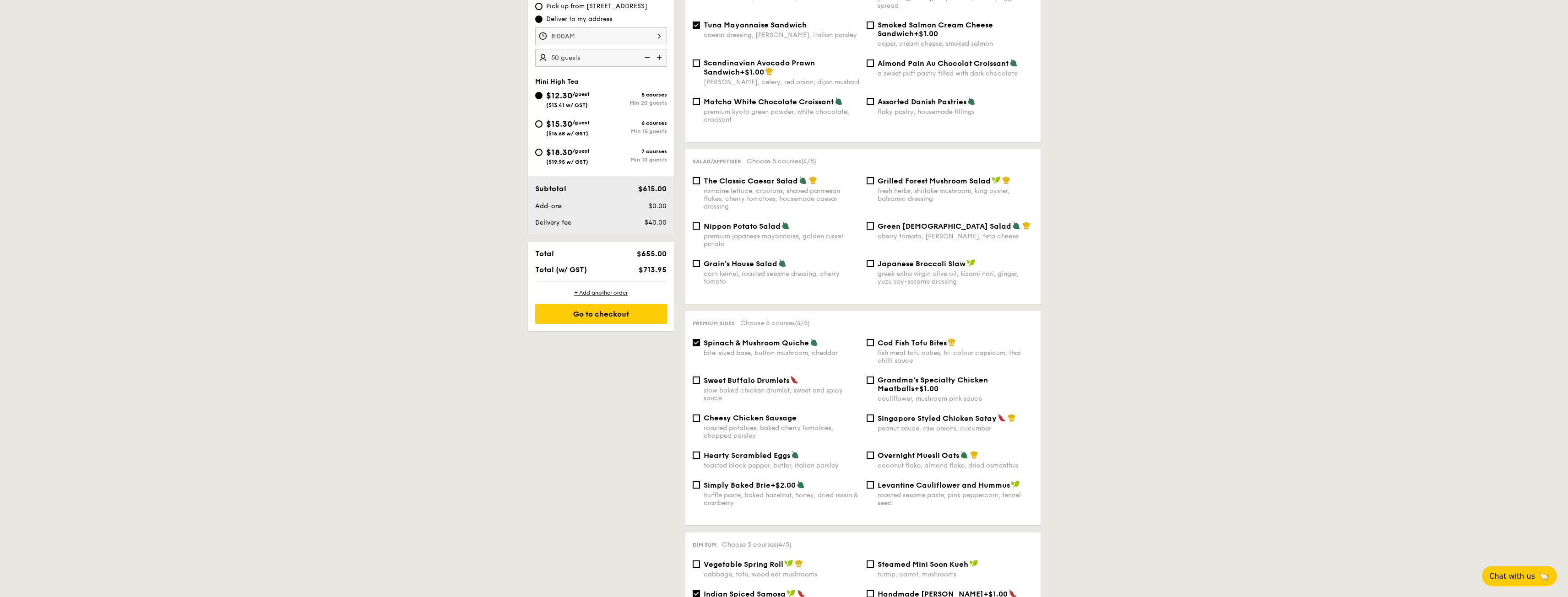
scroll to position [275, 0]
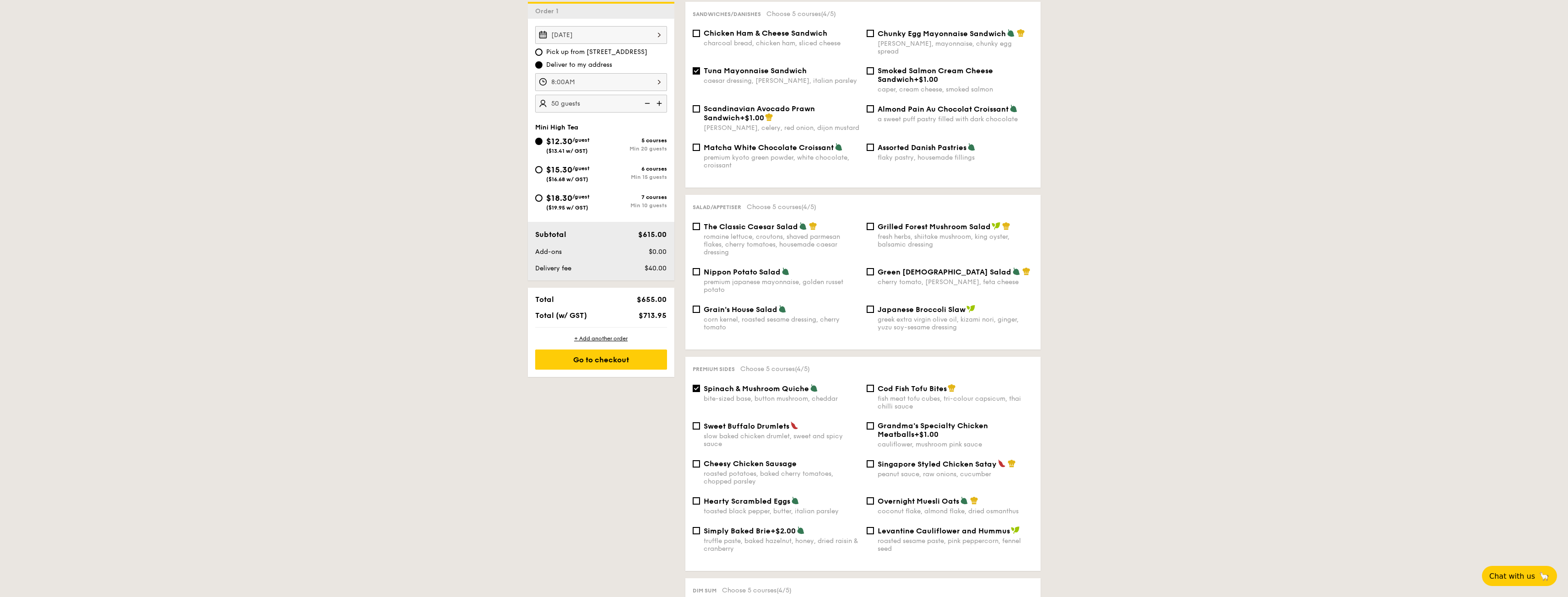
click at [773, 143] on span "Matcha White Chocolate Croissant" at bounding box center [769, 147] width 130 height 9
click at [700, 143] on input "Matcha White Chocolate Croissant premium kyoto green powder, white chocolate, c…" at bounding box center [696, 147] width 7 height 7
checkbox input "true"
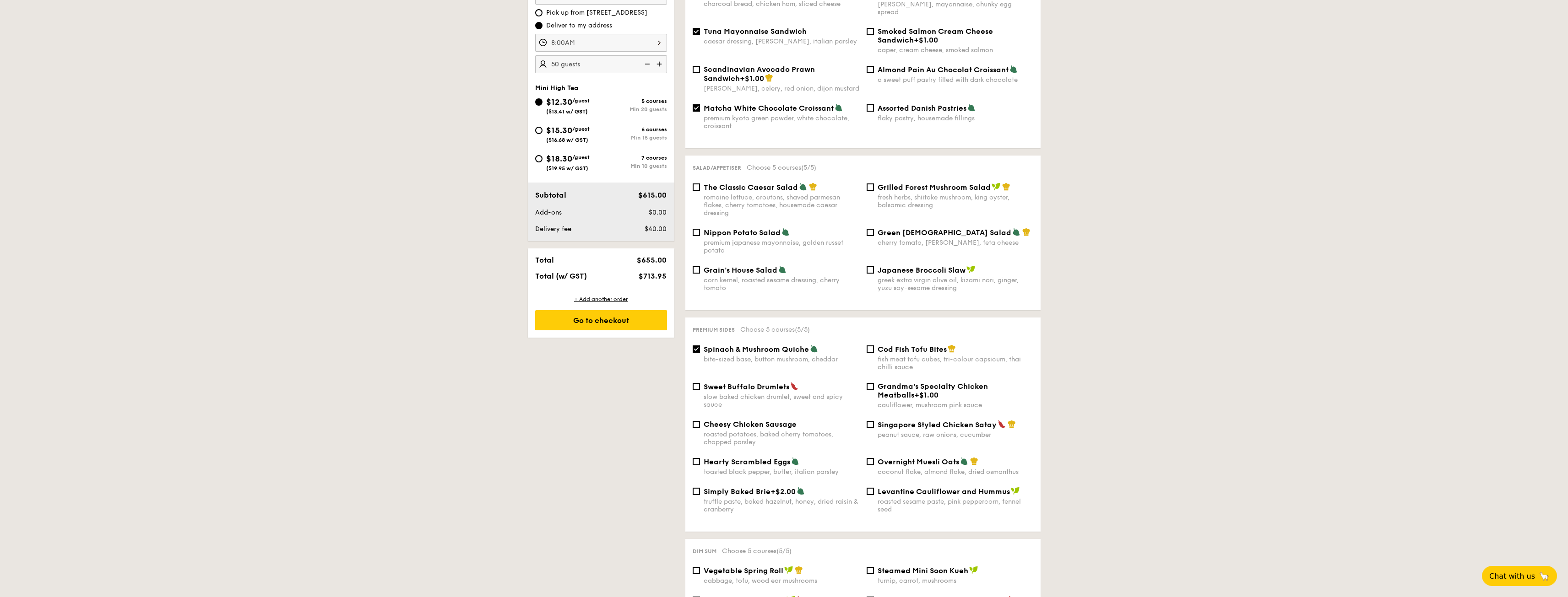
scroll to position [366, 0]
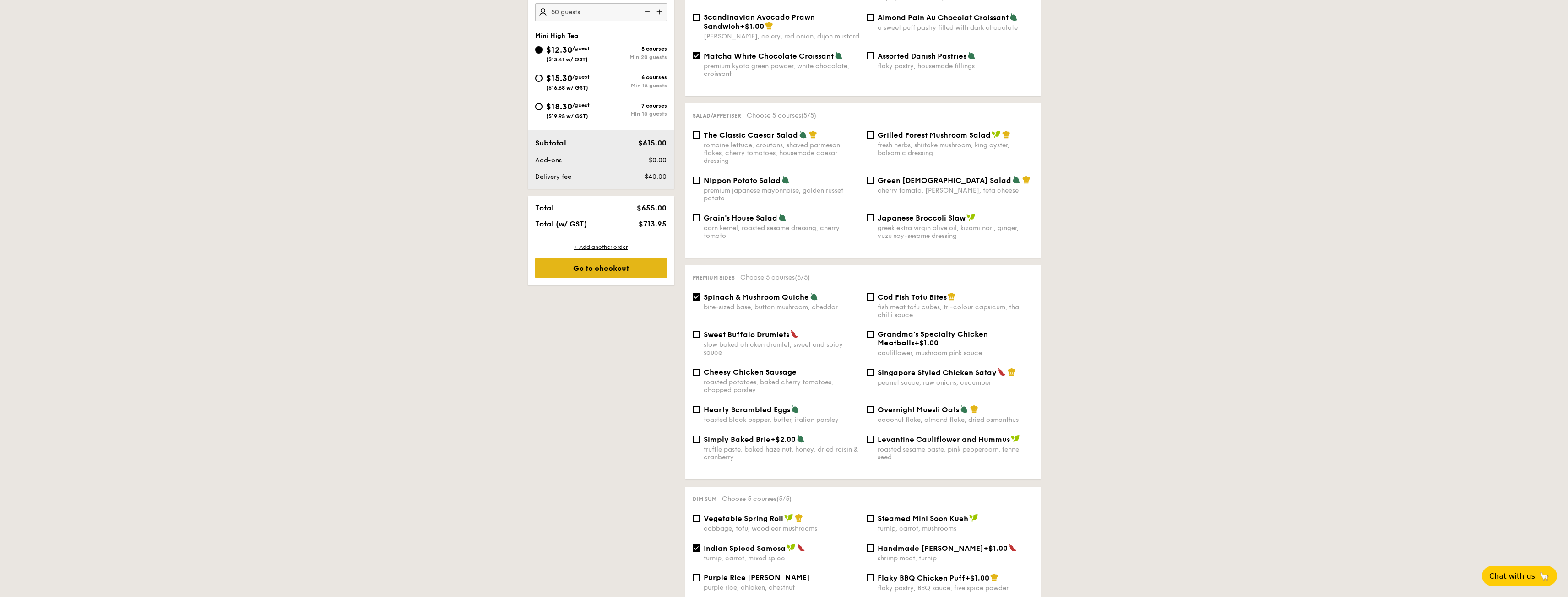
click at [603, 276] on div "Go to checkout" at bounding box center [601, 268] width 132 height 20
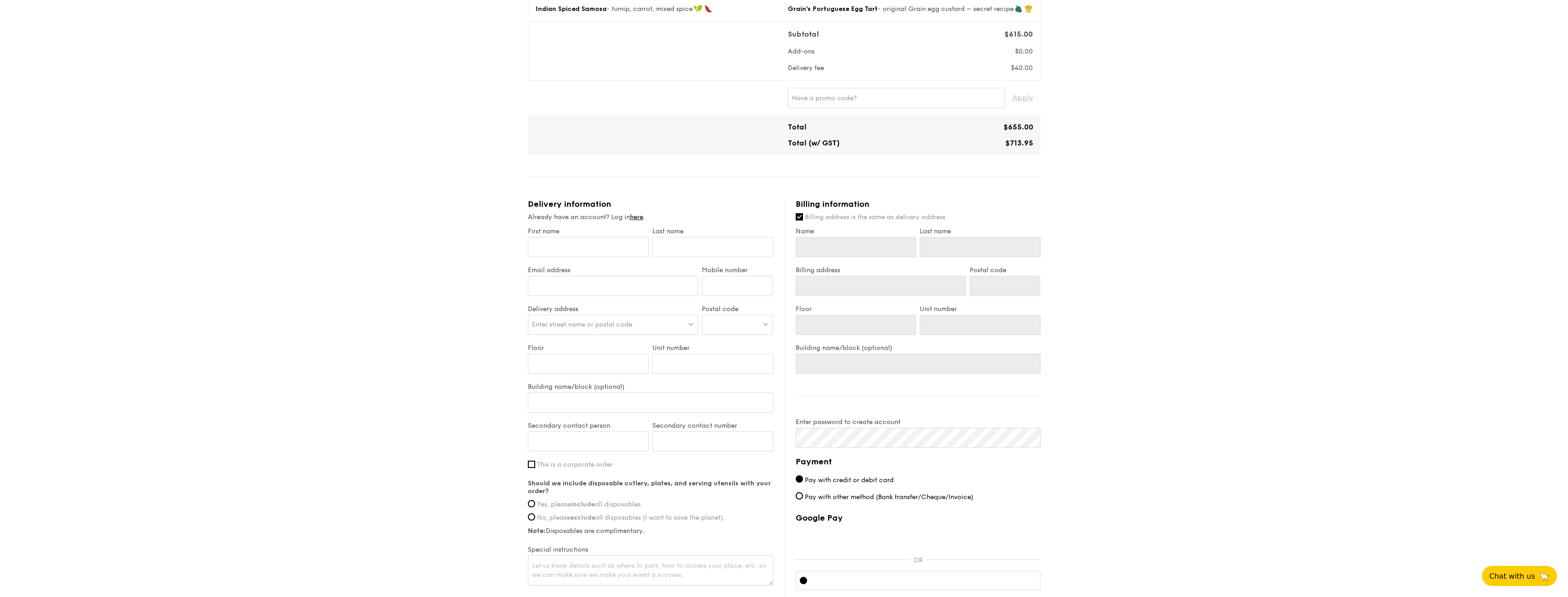
scroll to position [256, 0]
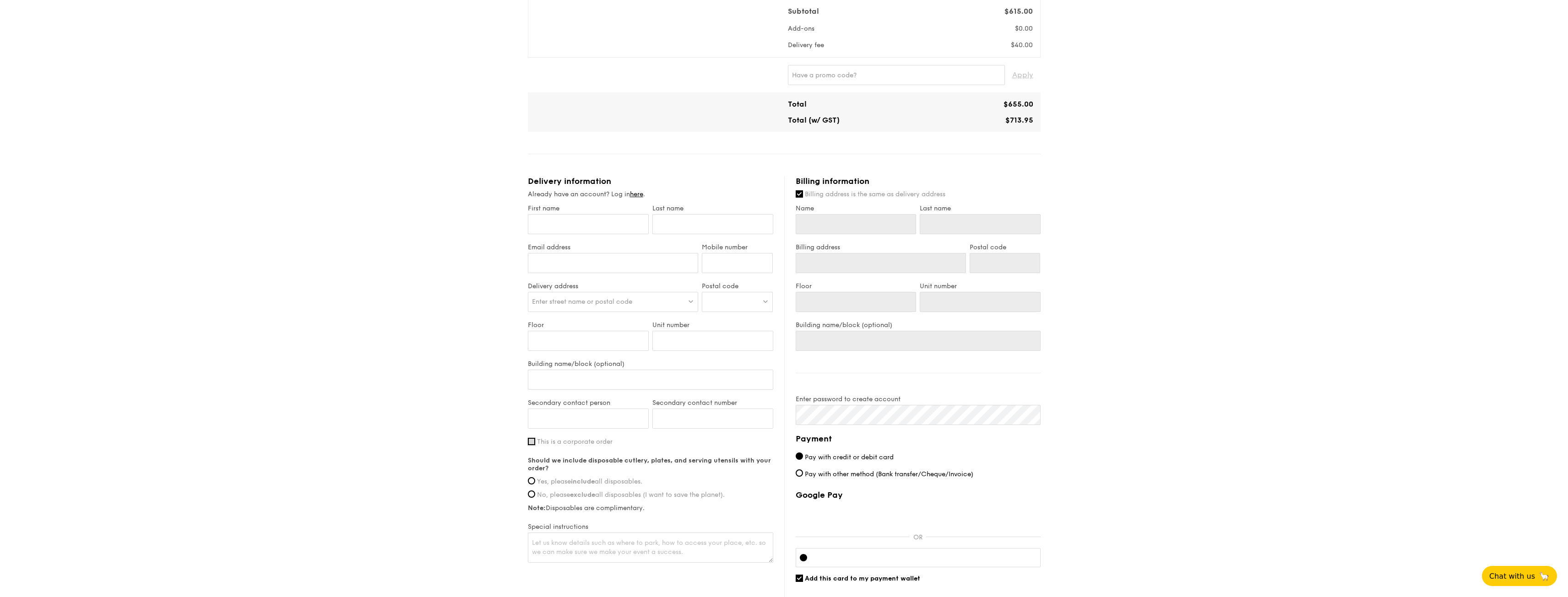
click at [535, 438] on input "This is a corporate order" at bounding box center [531, 441] width 7 height 7
checkbox input "true"
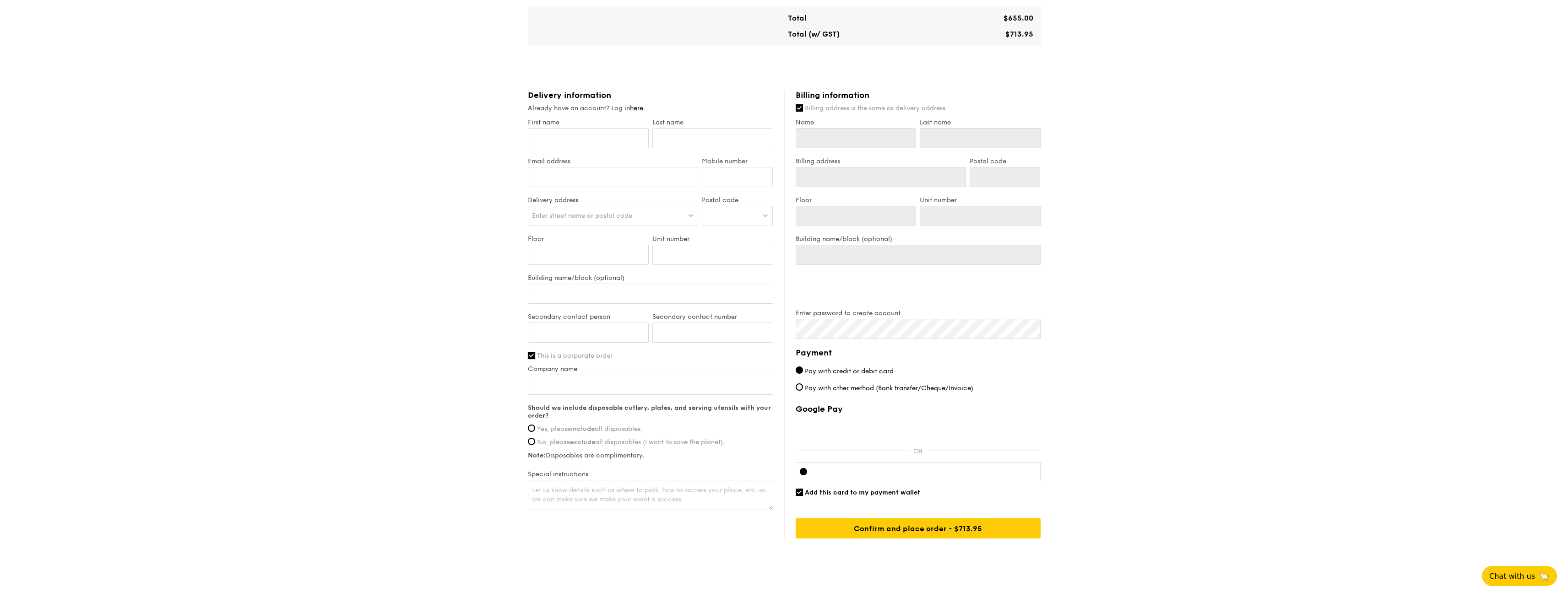
scroll to position [348, 0]
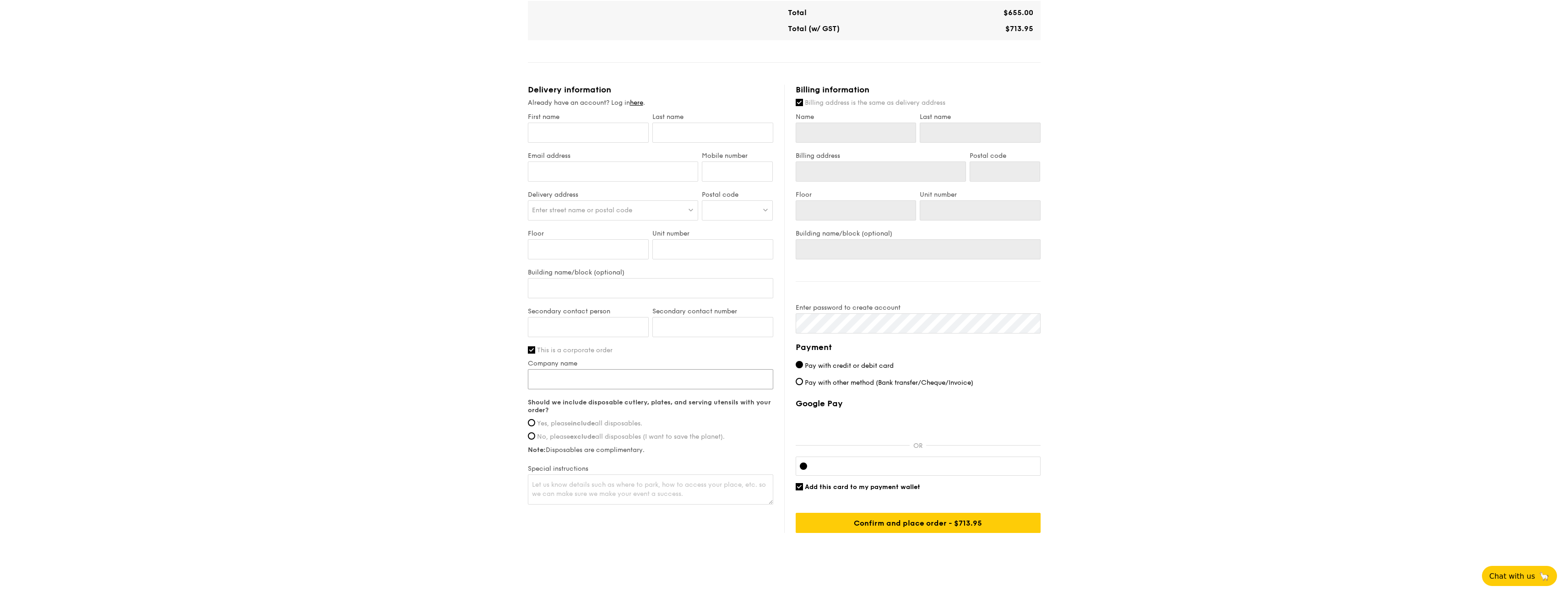
click at [654, 372] on input "Company name" at bounding box center [650, 379] width 245 height 20
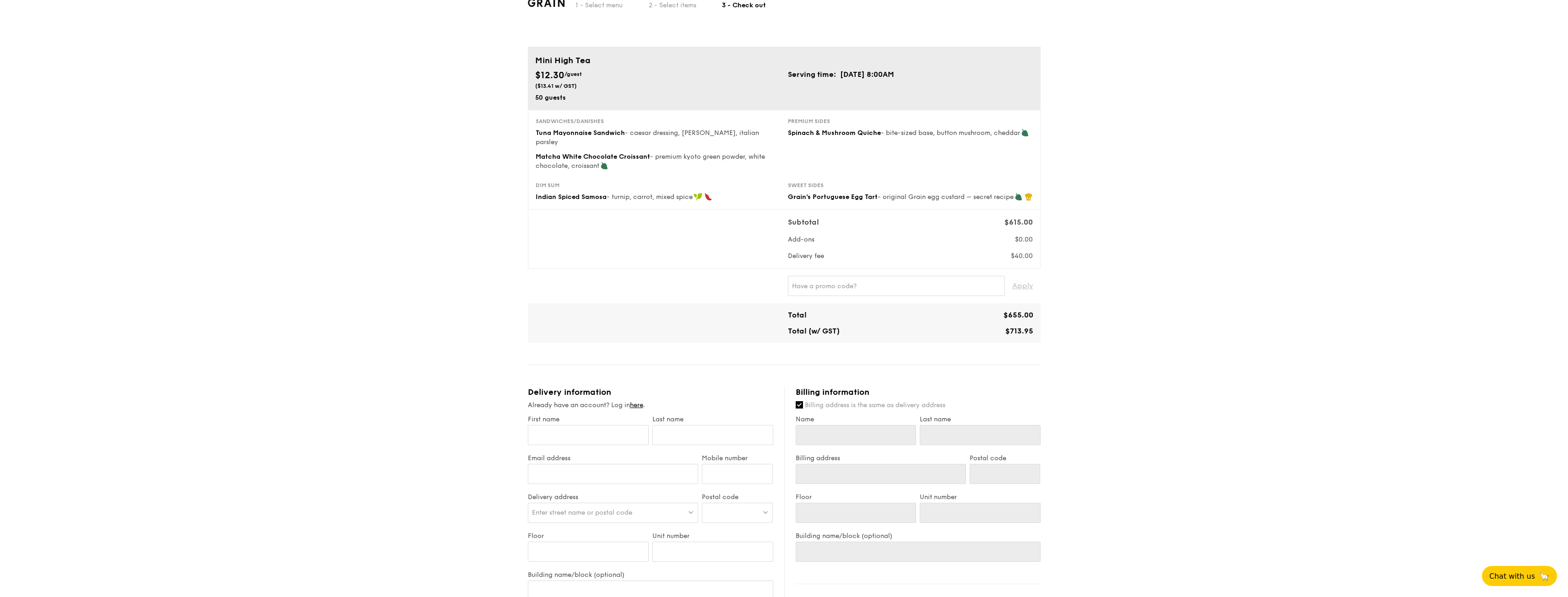
scroll to position [0, 0]
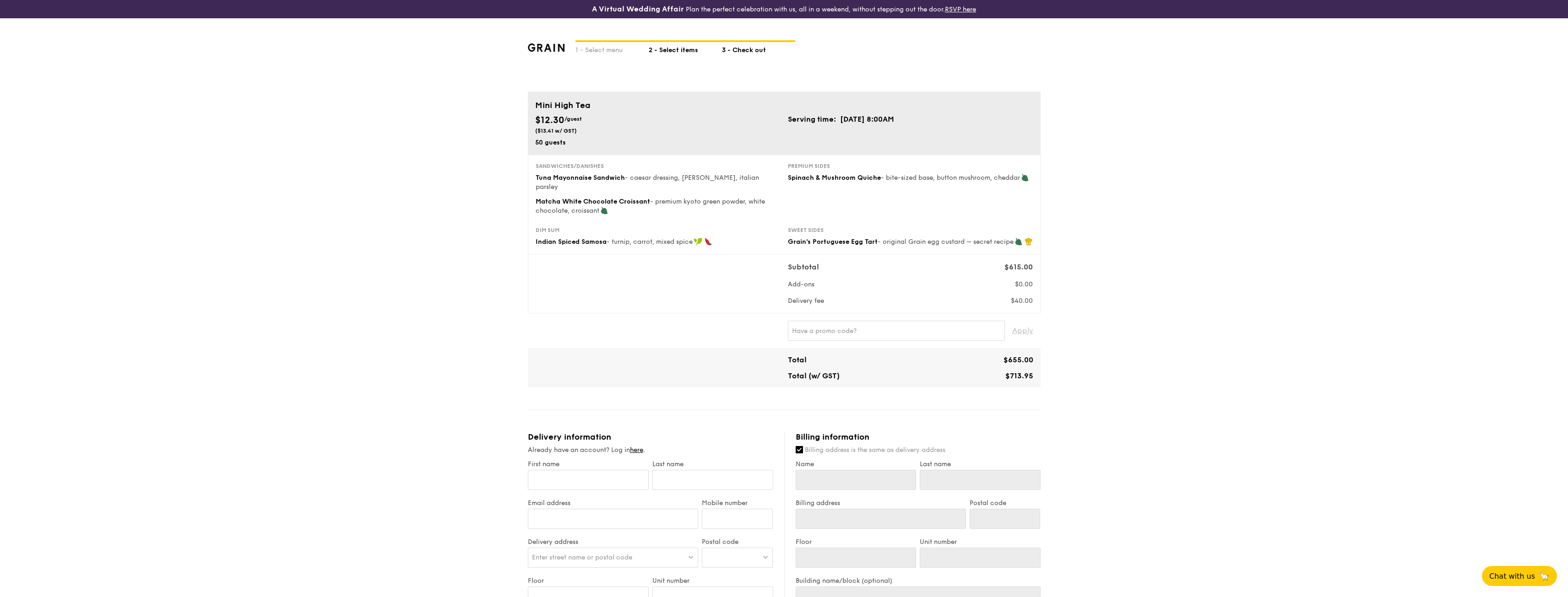
type input "Ernst & Young"
click at [671, 53] on div "2 - Select items" at bounding box center [685, 49] width 73 height 13
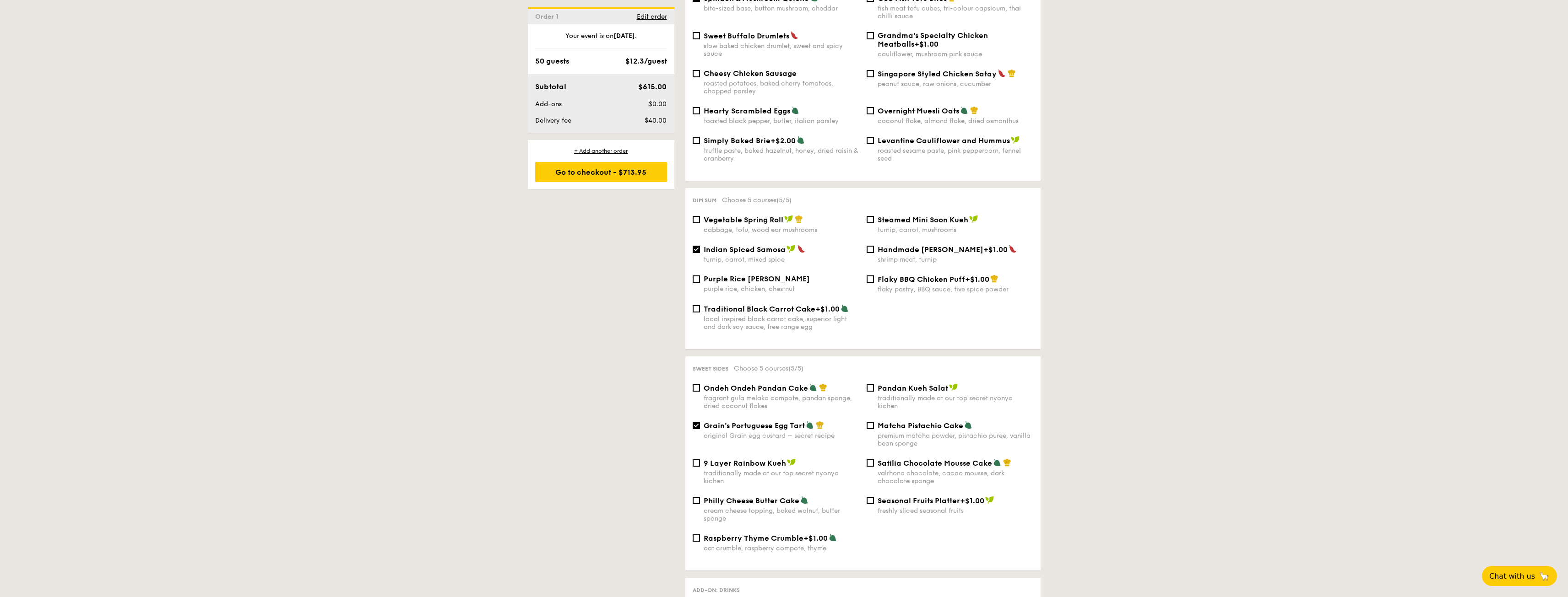
scroll to position [778, 0]
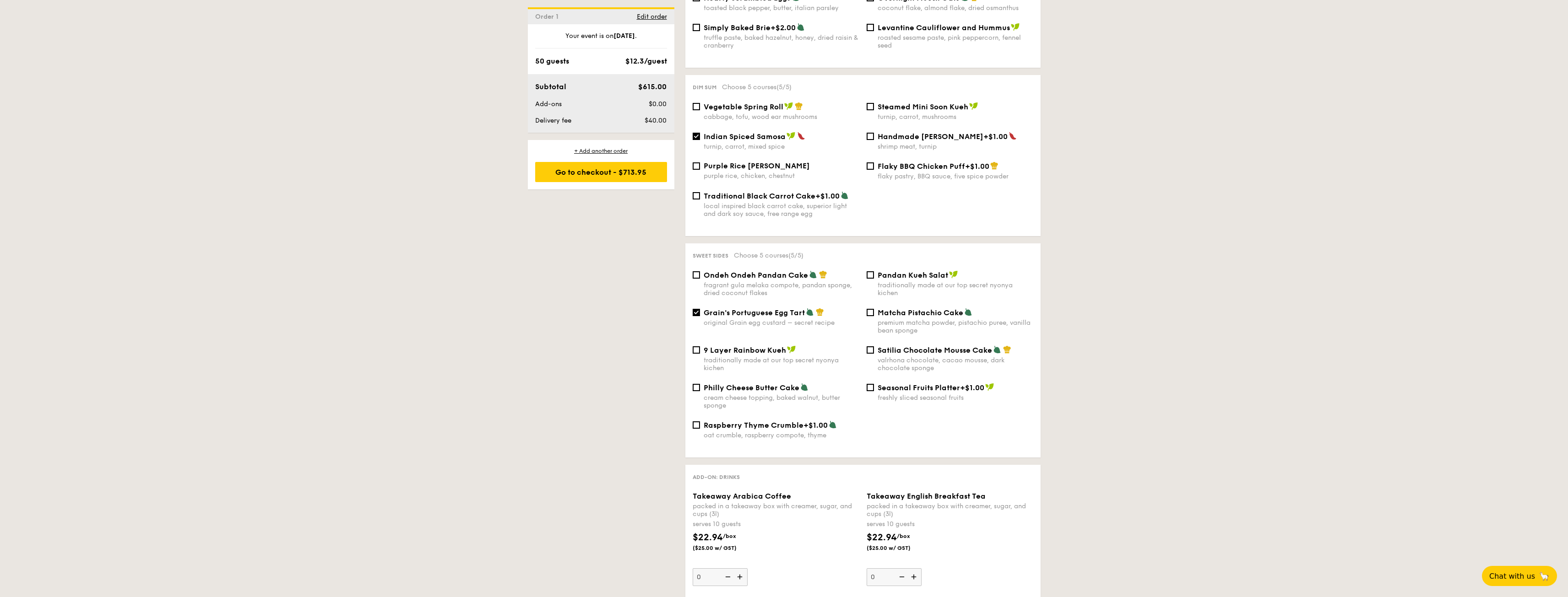
click at [472, 310] on div "1 - Select menu 2 - Select items 3 - Check out Order 1 Oct 02, 2025 Pick up fro…" at bounding box center [784, 342] width 1568 height 1805
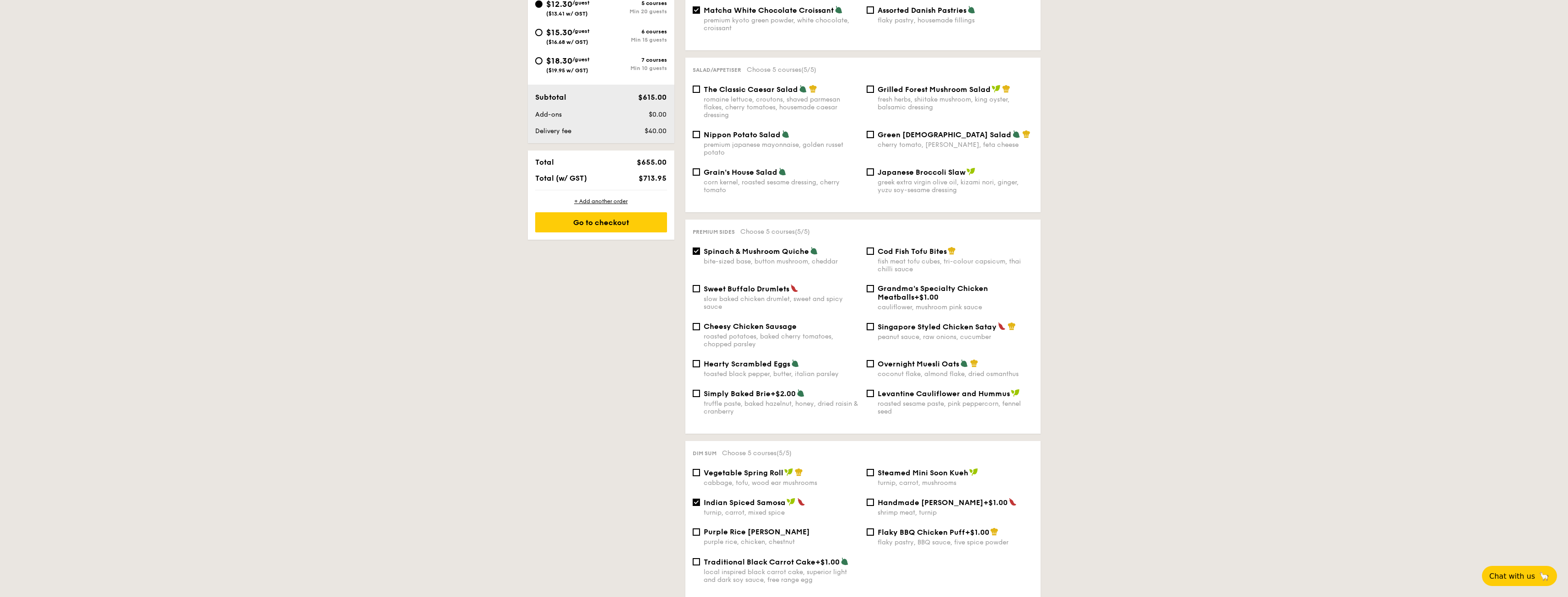
scroll to position [366, 0]
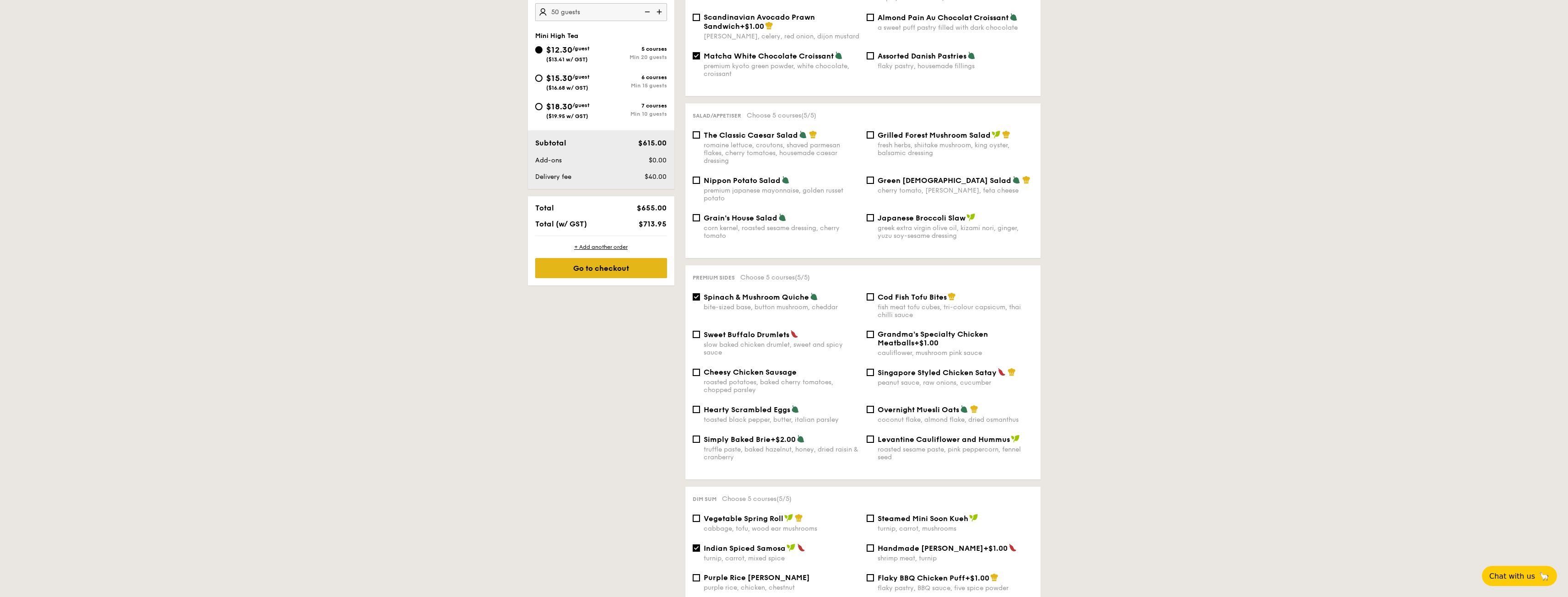
click at [566, 275] on div "Go to checkout" at bounding box center [601, 268] width 132 height 20
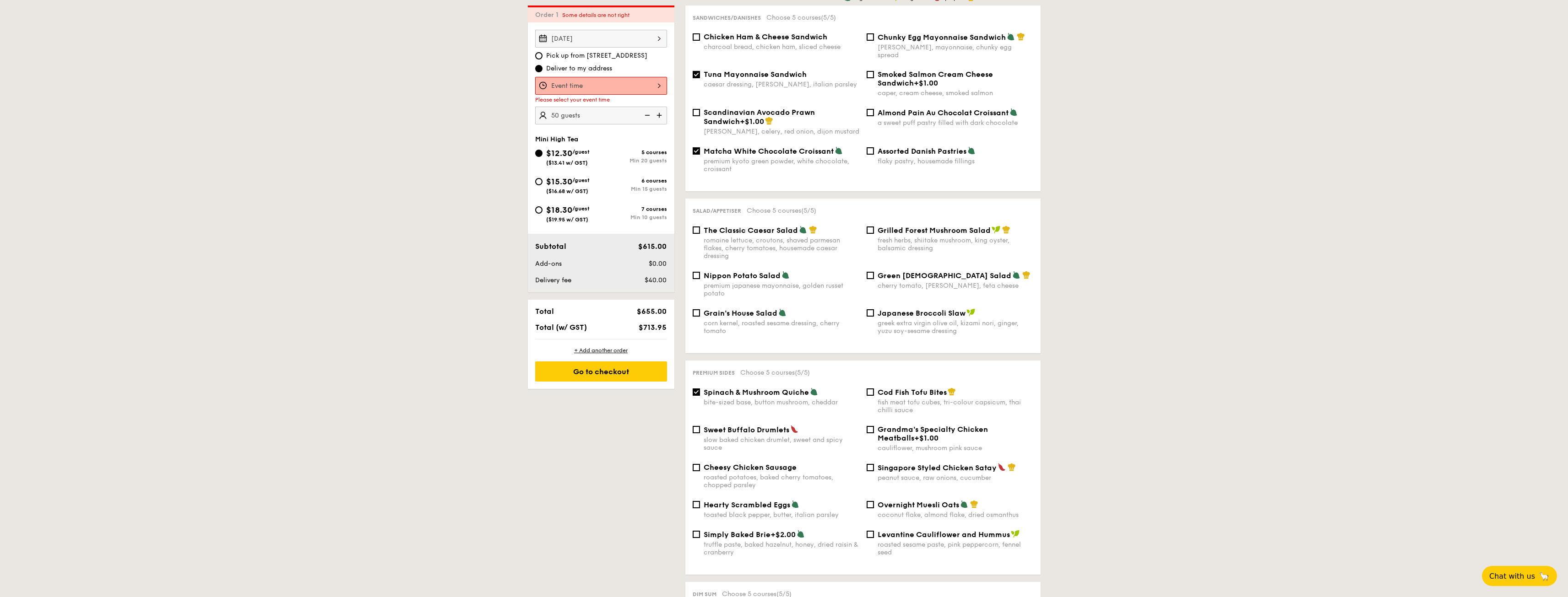
scroll to position [262, 0]
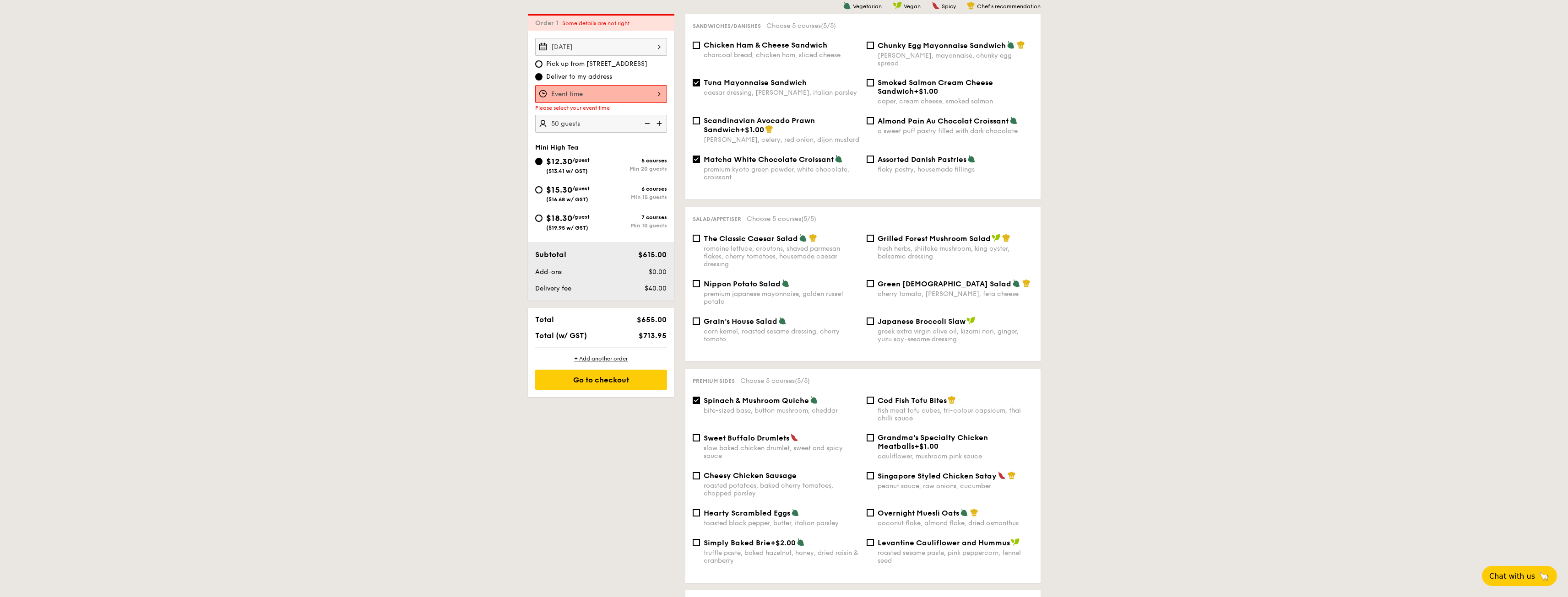
click at [588, 100] on div at bounding box center [601, 94] width 132 height 18
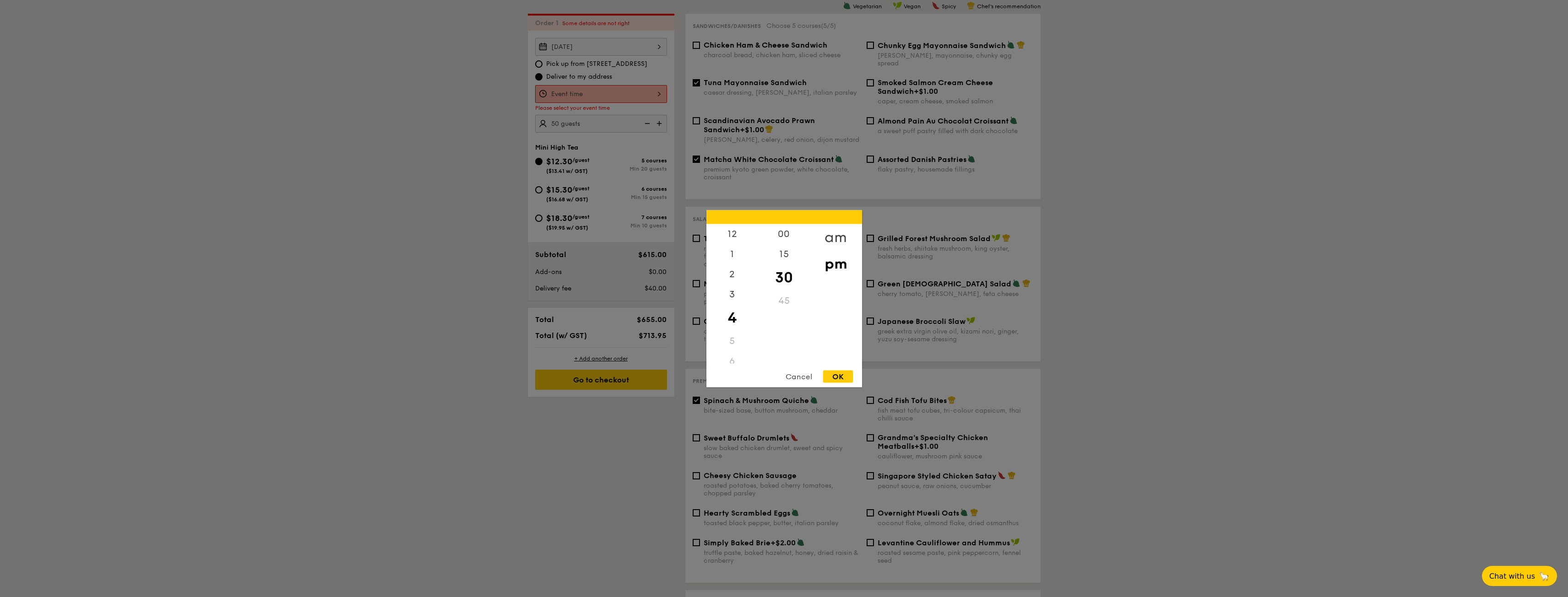
click at [828, 237] on div "am" at bounding box center [836, 237] width 52 height 27
click at [731, 296] on div "8" at bounding box center [732, 296] width 52 height 27
click at [788, 237] on div "00" at bounding box center [784, 237] width 52 height 27
click at [841, 377] on div "OK" at bounding box center [837, 376] width 30 height 12
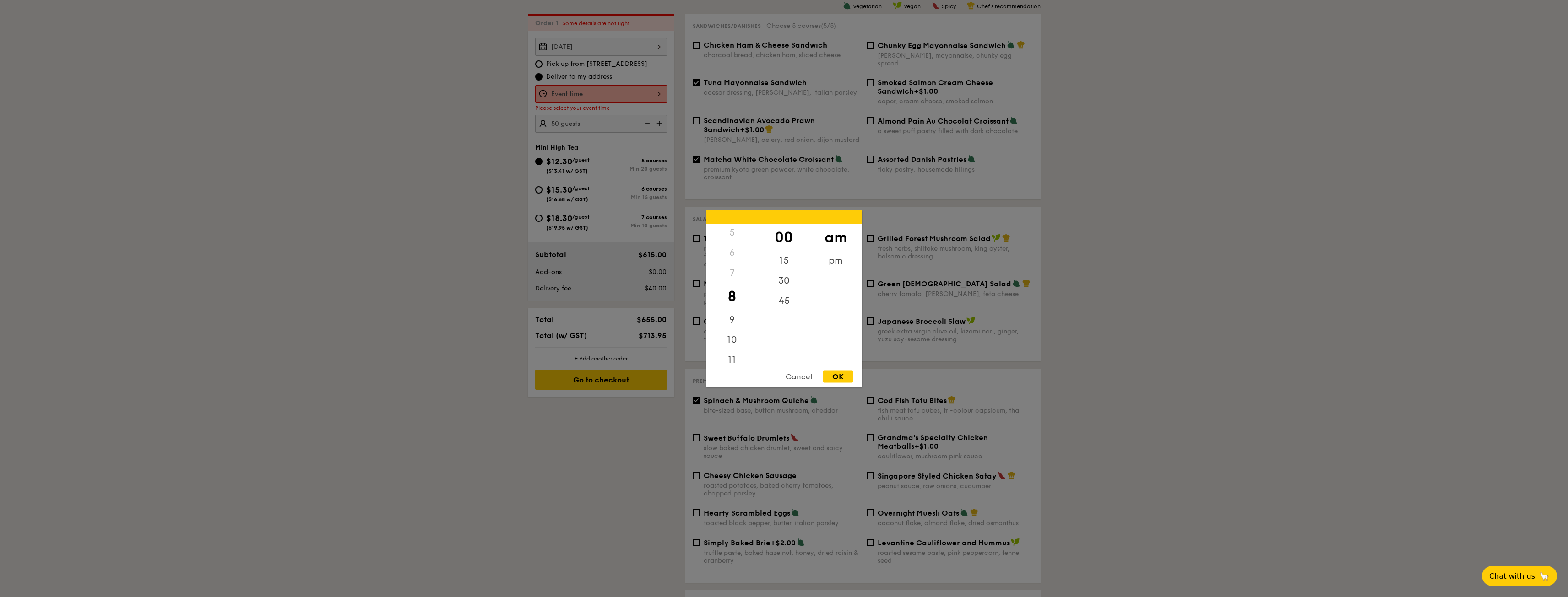
type input "8:00AM"
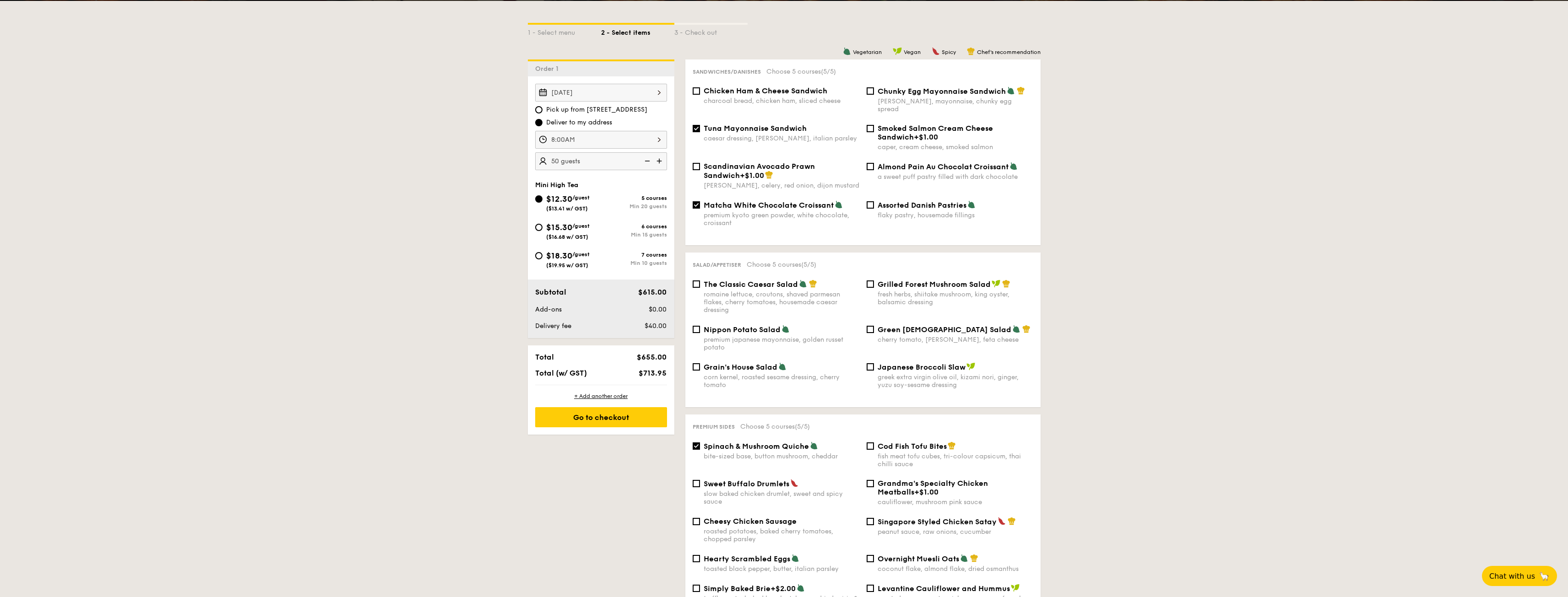
scroll to position [262, 0]
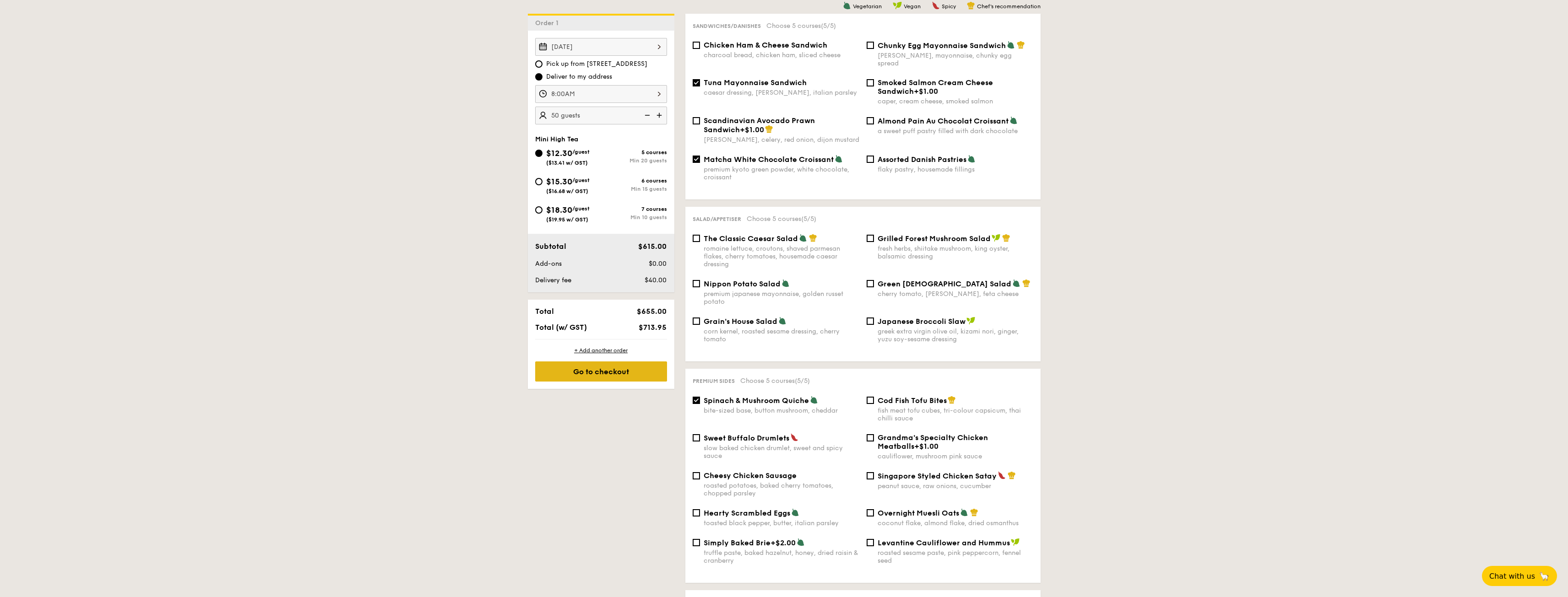
click at [578, 375] on div "Go to checkout" at bounding box center [601, 371] width 132 height 20
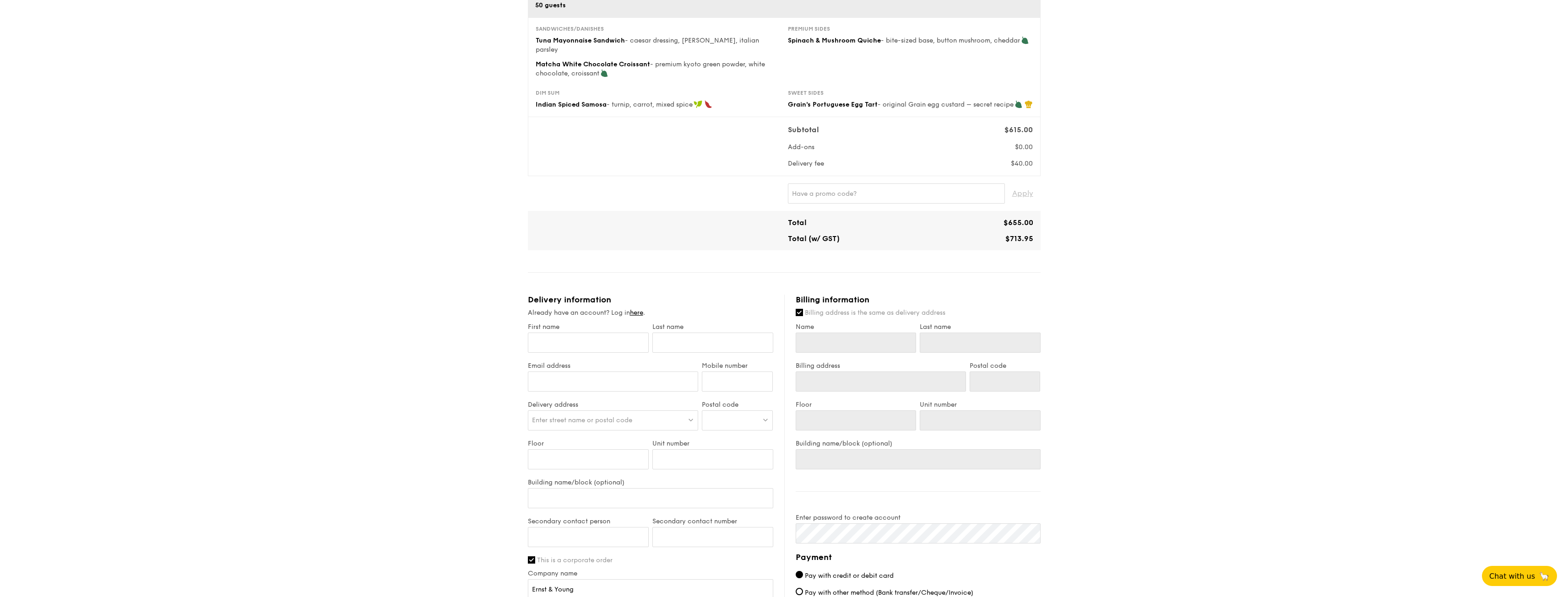
scroll to position [321, 0]
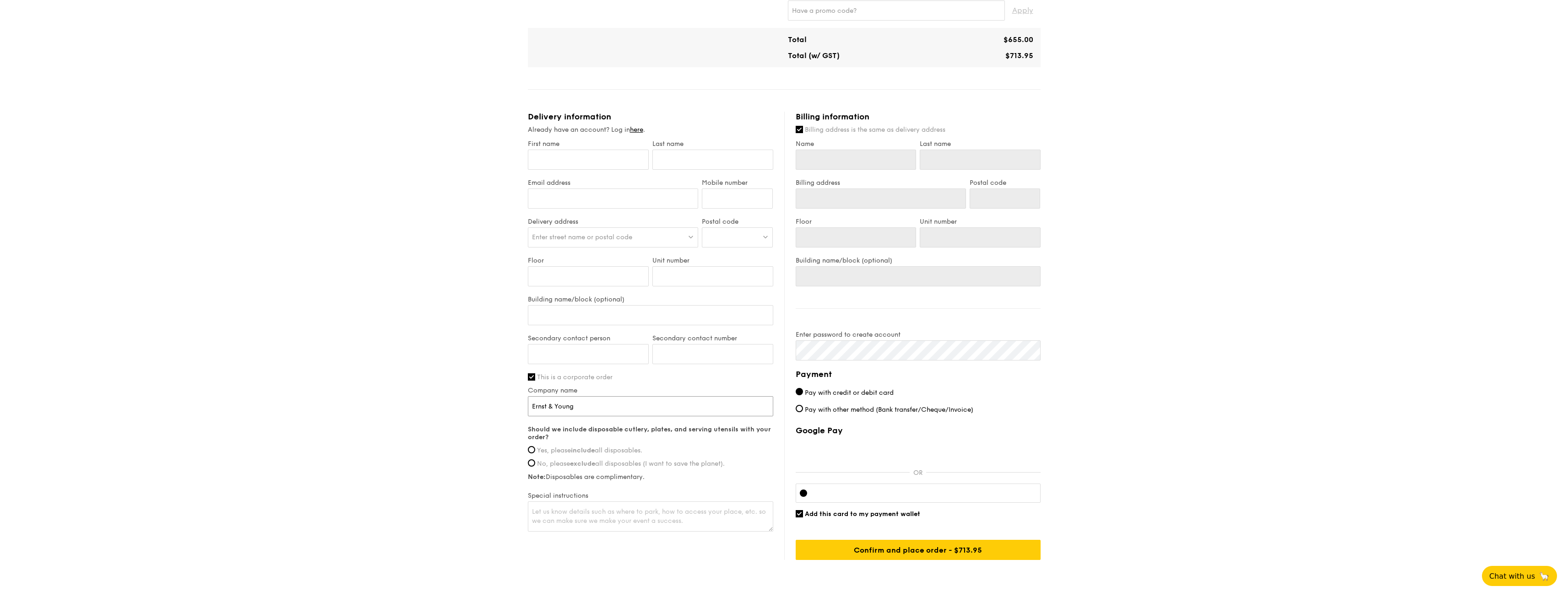
click at [602, 399] on input "Ernst & Young" at bounding box center [650, 406] width 245 height 20
drag, startPoint x: 602, startPoint y: 399, endPoint x: 586, endPoint y: 394, distance: 16.8
click at [586, 396] on input "Ernst & Young" at bounding box center [650, 406] width 245 height 20
type input "Ernst & Young Advisory Pte Ltd"
click at [1098, 318] on div "1 - Select menu 2 - Select items 3 - Check out Mini High Tea $12.30 /guest ($13…" at bounding box center [784, 147] width 1568 height 899
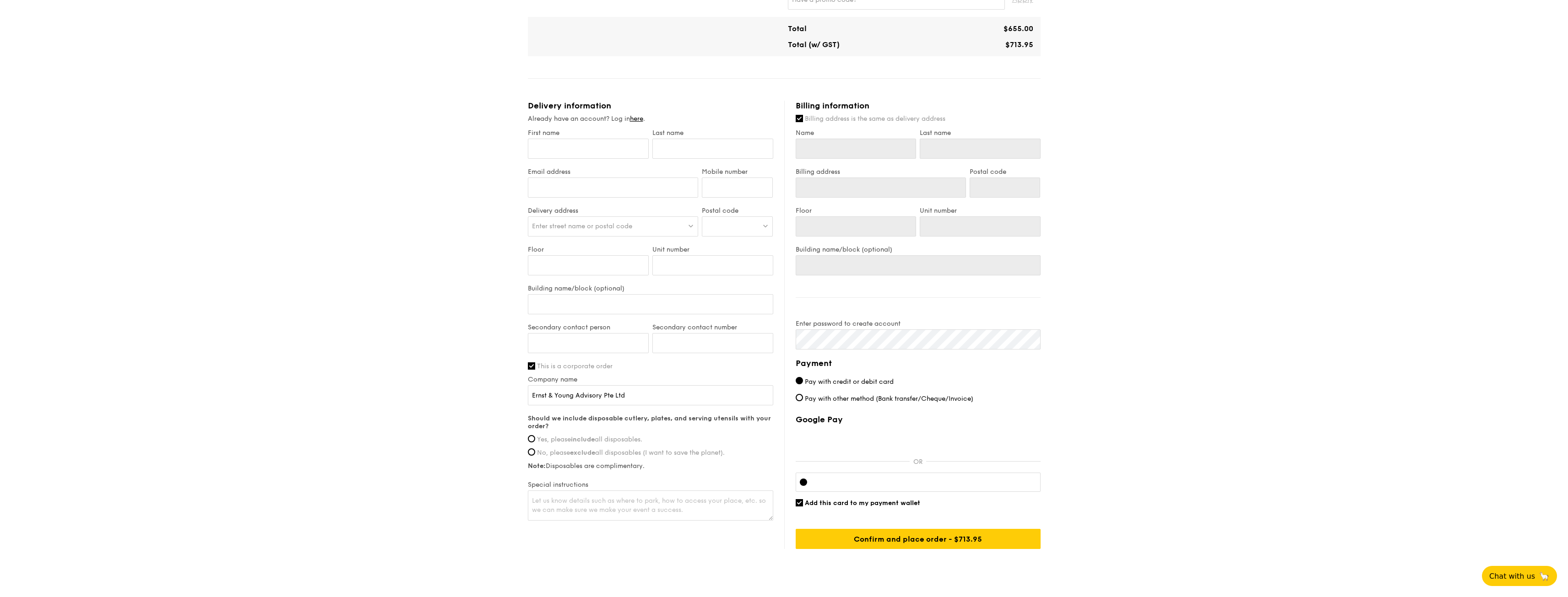
scroll to position [348, 0]
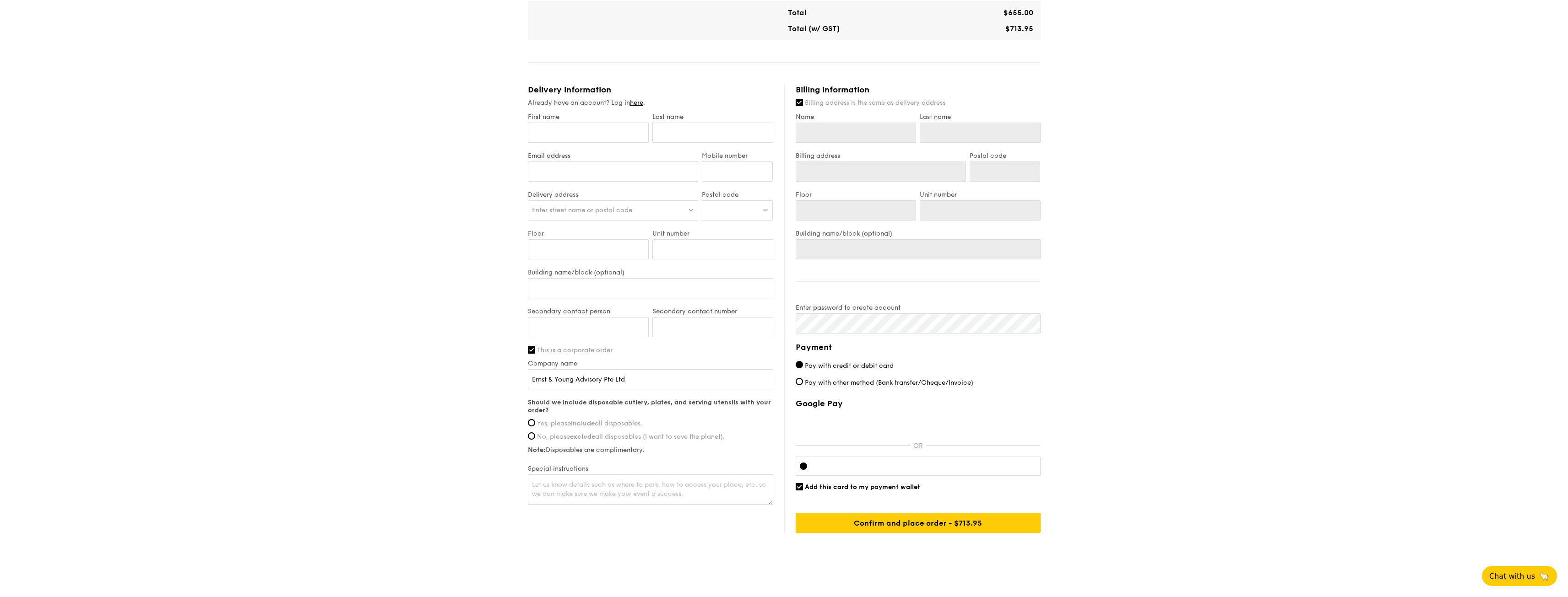
click at [542, 420] on span "Yes, please include all disposables." at bounding box center [590, 424] width 105 height 8
click at [535, 420] on input "Yes, please include all disposables." at bounding box center [531, 423] width 7 height 7
radio input "true"
click at [508, 435] on div "1 - Select menu 2 - Select items 3 - Check out Mini High Tea $12.30 /guest ($13…" at bounding box center [784, 121] width 1568 height 899
click at [575, 484] on textarea at bounding box center [650, 489] width 245 height 30
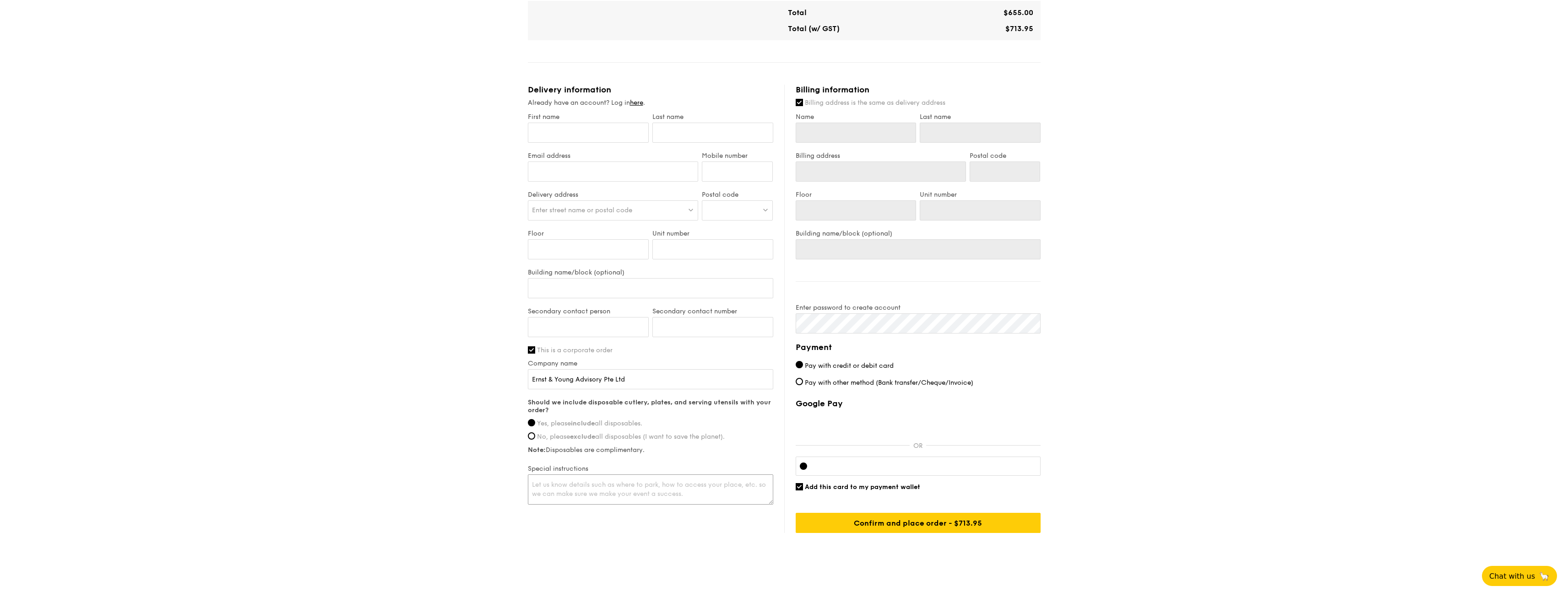
click at [572, 475] on textarea at bounding box center [650, 489] width 245 height 30
click at [846, 484] on span "Add this card to my payment wallet" at bounding box center [862, 488] width 115 height 8
click at [803, 484] on input "Add this card to my payment wallet" at bounding box center [799, 487] width 7 height 7
checkbox input "false"
